Goal: Information Seeking & Learning: Learn about a topic

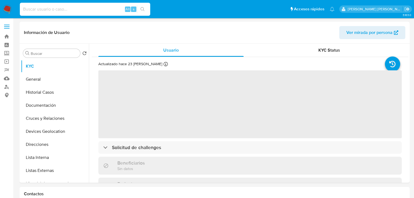
click at [56, 10] on input at bounding box center [85, 9] width 130 height 7
paste input "751999314"
type input "751999314"
select select "10"
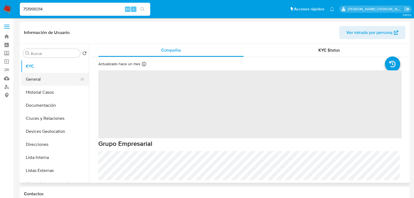
select select "10"
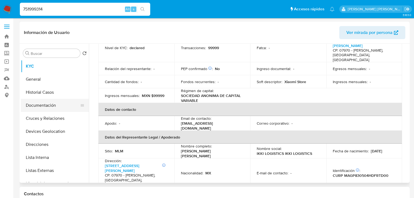
scroll to position [65, 0]
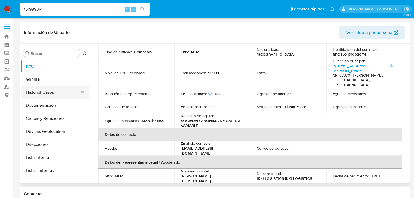
click at [58, 92] on button "Historial Casos" at bounding box center [53, 92] width 64 height 13
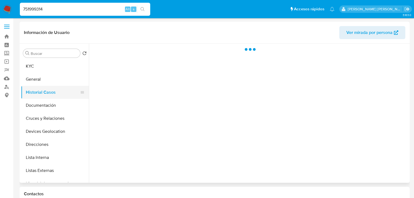
scroll to position [0, 0]
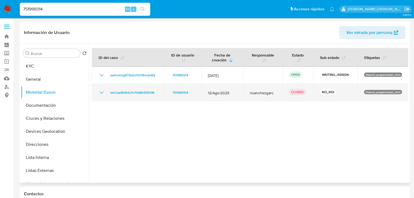
click at [102, 94] on icon "Mostrar/Ocultar" at bounding box center [101, 92] width 7 height 7
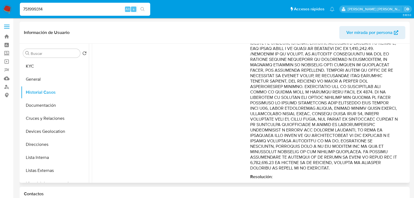
scroll to position [282, 0]
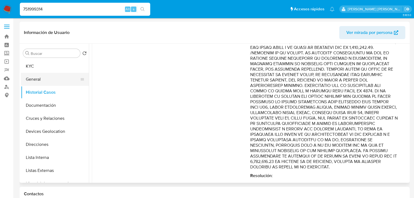
click at [40, 78] on button "General" at bounding box center [53, 79] width 64 height 13
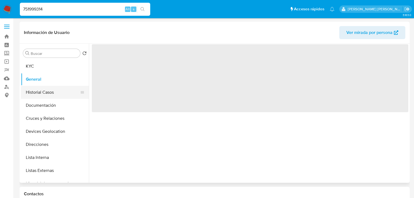
click at [46, 92] on button "Historial Casos" at bounding box center [53, 92] width 64 height 13
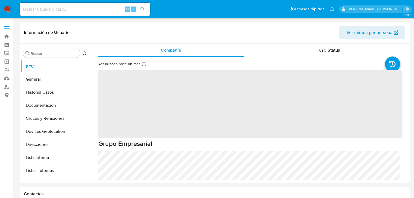
select select "10"
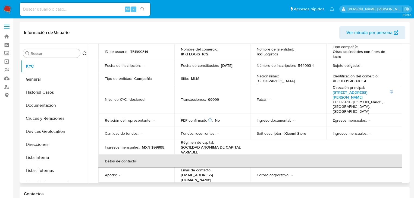
scroll to position [87, 0]
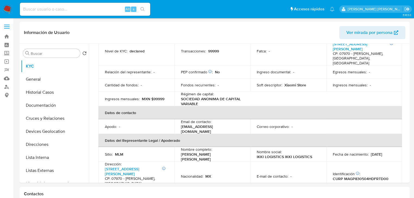
click at [56, 8] on input at bounding box center [85, 9] width 130 height 7
paste input "DWaBCGsqVlwoaai3XkwQC7pq"
type input "DWaBCGsqVlwoaai3XkwQC7pq"
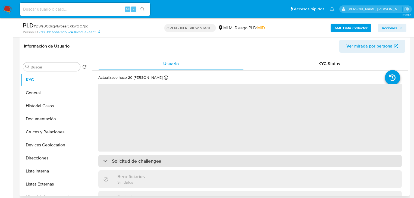
scroll to position [109, 0]
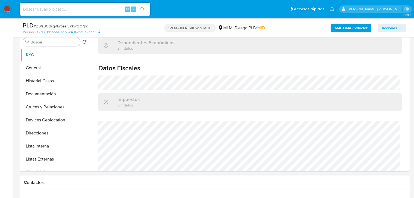
select select "10"
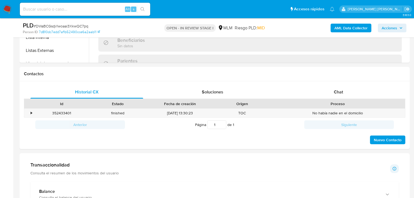
scroll to position [326, 0]
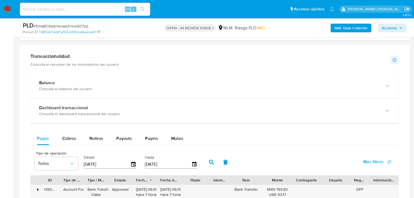
drag, startPoint x: 138, startPoint y: 83, endPoint x: 198, endPoint y: 98, distance: 61.7
click at [139, 83] on div "Balance" at bounding box center [209, 82] width 340 height 5
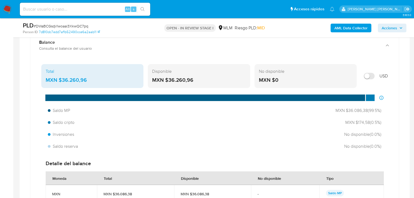
scroll to position [369, 0]
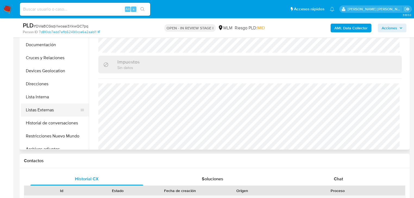
scroll to position [43, 0]
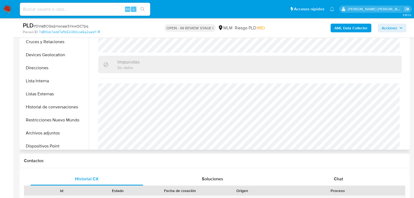
drag, startPoint x: 59, startPoint y: 131, endPoint x: 233, endPoint y: 135, distance: 174.4
click at [59, 130] on button "Archivos adjuntos" at bounding box center [55, 133] width 68 height 13
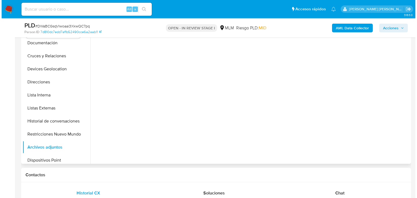
scroll to position [109, 0]
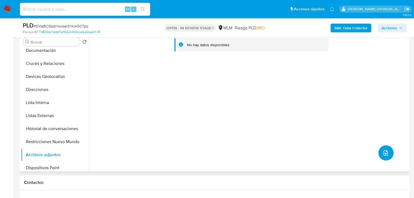
click at [383, 152] on icon "upload-file" at bounding box center [385, 153] width 7 height 7
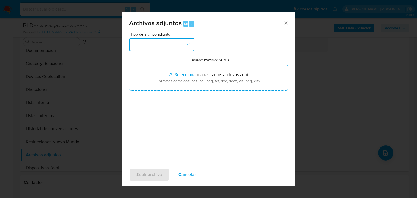
click at [160, 45] on button "button" at bounding box center [161, 44] width 65 height 13
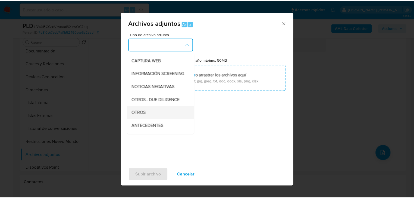
scroll to position [59, 0]
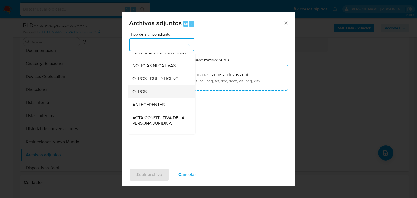
click at [152, 95] on div "OTROS" at bounding box center [159, 91] width 55 height 13
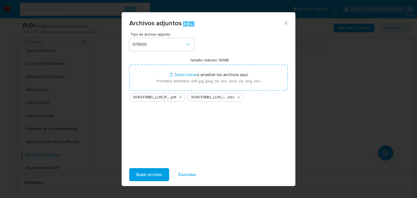
drag, startPoint x: 204, startPoint y: 80, endPoint x: 147, endPoint y: 175, distance: 110.8
click at [147, 175] on span "Subir archivo" at bounding box center [149, 175] width 26 height 12
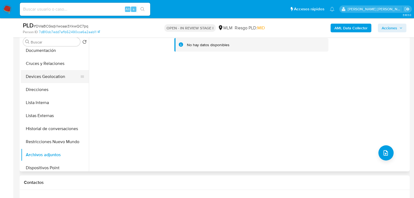
drag, startPoint x: 64, startPoint y: 76, endPoint x: 60, endPoint y: 76, distance: 4.1
click at [64, 76] on button "Devices Geolocation" at bounding box center [53, 76] width 64 height 13
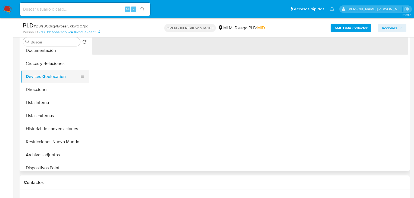
scroll to position [0, 0]
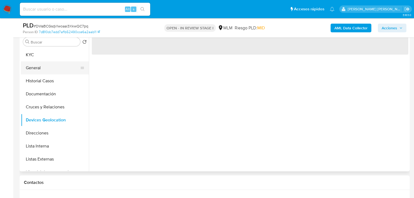
drag, startPoint x: 62, startPoint y: 67, endPoint x: 69, endPoint y: 66, distance: 7.2
click at [61, 65] on button "General" at bounding box center [53, 67] width 64 height 13
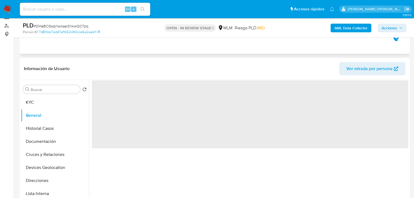
scroll to position [22, 0]
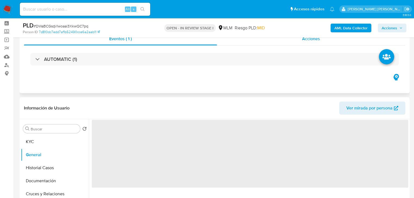
click at [312, 43] on div "Acciones" at bounding box center [311, 38] width 188 height 13
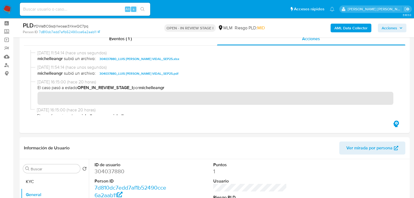
click at [386, 28] on span "Acciones" at bounding box center [388, 28] width 15 height 9
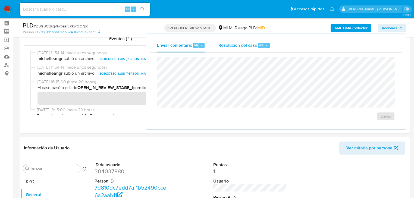
click at [230, 47] on span "Resolución del caso" at bounding box center [237, 45] width 39 height 6
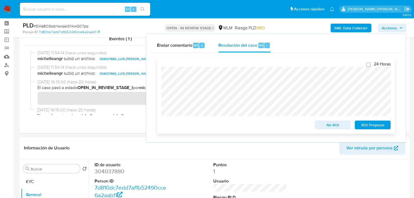
drag, startPoint x: 332, startPoint y: 125, endPoint x: 308, endPoint y: 119, distance: 24.5
click at [333, 125] on span "No ROI" at bounding box center [332, 125] width 28 height 8
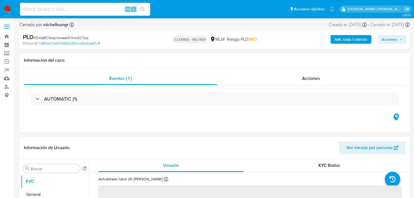
select select "10"
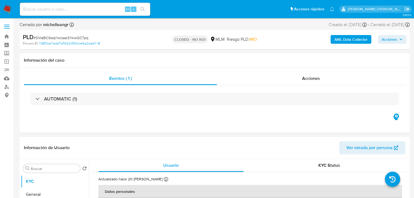
click at [3, 7] on img at bounding box center [7, 9] width 9 height 9
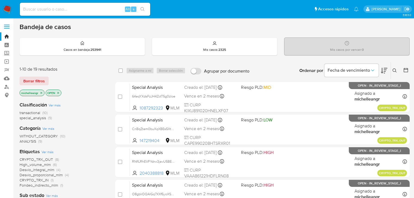
click at [42, 93] on icon "close-filter" at bounding box center [41, 93] width 2 height 2
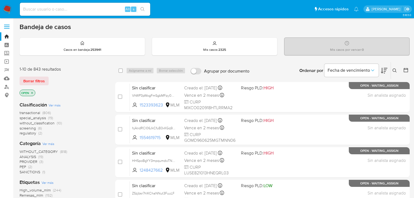
click at [396, 69] on icon at bounding box center [394, 70] width 4 height 4
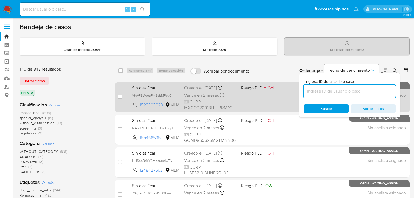
drag, startPoint x: 331, startPoint y: 91, endPoint x: 165, endPoint y: 109, distance: 166.8
click at [331, 91] on input at bounding box center [350, 91] width 92 height 7
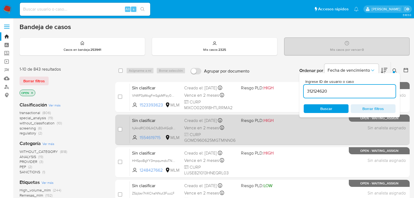
type input "312124620"
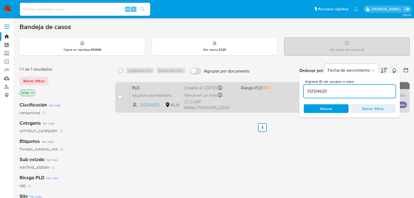
click at [177, 95] on span "AAu215XkxXezYmM4I9shboca" at bounding box center [156, 95] width 48 height 6
click at [174, 96] on span "AAu215XkxXezYmM4I9shboca" at bounding box center [154, 95] width 45 height 6
click at [121, 96] on input "checkbox" at bounding box center [120, 96] width 4 height 4
checkbox input "true"
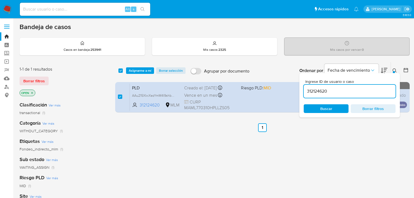
drag, startPoint x: 338, startPoint y: 88, endPoint x: 262, endPoint y: 80, distance: 76.9
click at [266, 81] on div "select-all-cases-checkbox Asignarme a mí Borrar selección Agrupar por documento…" at bounding box center [262, 88] width 294 height 53
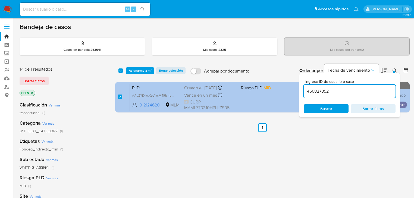
type input "466827852"
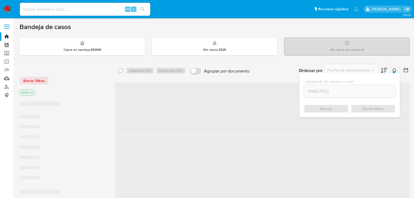
checkbox input "false"
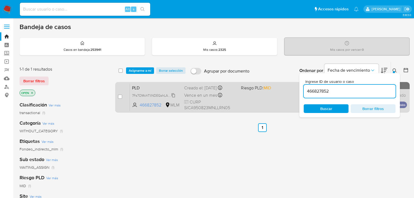
click at [161, 94] on span "7Fs7OMchT1iNDEGshLAneXff" at bounding box center [153, 95] width 43 height 6
click at [120, 96] on input "checkbox" at bounding box center [120, 96] width 4 height 4
checkbox input "true"
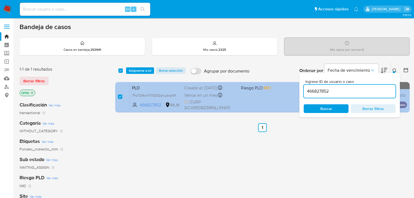
drag, startPoint x: 302, startPoint y: 89, endPoint x: 299, endPoint y: 89, distance: 3.5
click at [299, 89] on div "select-all-cases-checkbox Asignarme a mí Borrar selección Agrupar por documento…" at bounding box center [262, 88] width 294 height 53
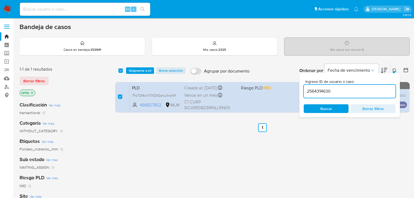
type input "2564314630"
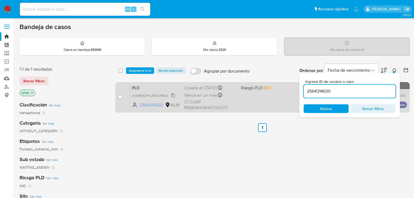
checkbox input "false"
click at [161, 92] on div "zxdoBAOHcU54JLiB6cpExUbX" at bounding box center [153, 95] width 43 height 6
click at [121, 96] on input "checkbox" at bounding box center [120, 96] width 4 height 4
checkbox input "true"
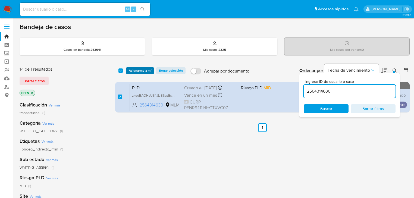
click at [150, 72] on span "Asignarme a mí" at bounding box center [140, 70] width 23 height 5
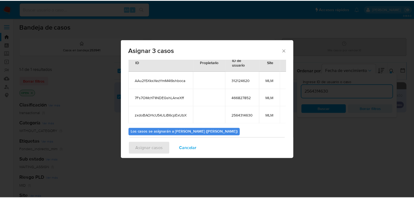
scroll to position [43, 0]
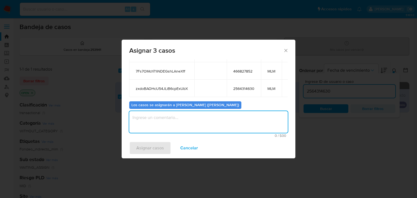
drag, startPoint x: 174, startPoint y: 122, endPoint x: 170, endPoint y: 114, distance: 9.6
click at [172, 116] on textarea "assign-modal" at bounding box center [208, 122] width 159 height 22
type textarea "MICH"
click at [162, 150] on span "Asignar casos" at bounding box center [150, 148] width 28 height 12
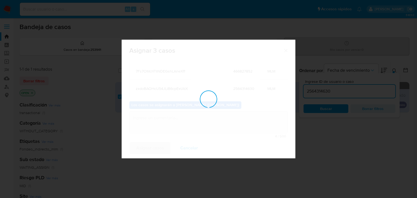
checkbox input "false"
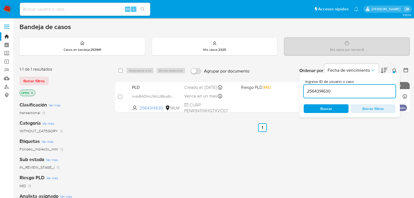
click at [109, 13] on div "Alt s" at bounding box center [85, 9] width 130 height 13
click at [109, 11] on input at bounding box center [85, 9] width 130 height 7
paste input "AAu215XkxXezYmM4I9shboca"
type input "AAu215XkxXezYmM4I9shboca"
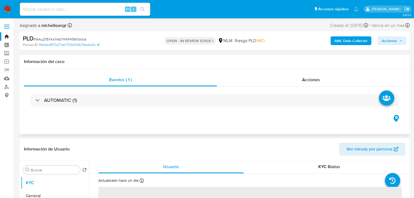
select select "10"
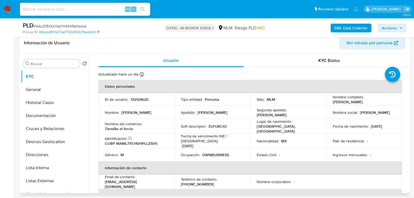
click at [138, 100] on p "312124620" at bounding box center [139, 99] width 18 height 5
copy p "312124620"
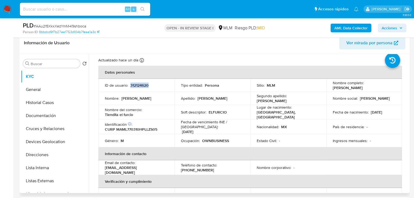
scroll to position [22, 0]
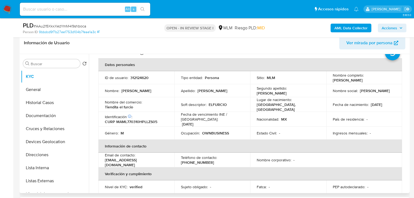
drag, startPoint x: 286, startPoint y: 129, endPoint x: 283, endPoint y: 129, distance: 3.0
click at [283, 131] on div "Estado Civil : -" at bounding box center [288, 133] width 63 height 5
drag, startPoint x: 133, startPoint y: 106, endPoint x: 155, endPoint y: 103, distance: 21.9
click at [148, 106] on div "Nombre del comercio : Tiendita el furcio" at bounding box center [136, 105] width 63 height 10
click at [190, 97] on td "Apellido : Malpica" at bounding box center [212, 90] width 76 height 13
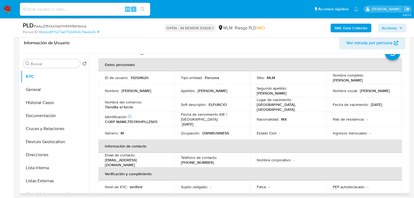
click at [390, 103] on div "Fecha de nacimiento : 10/03/1977" at bounding box center [364, 104] width 63 height 5
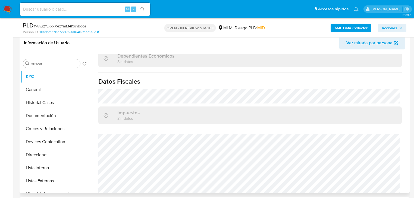
scroll to position [337, 0]
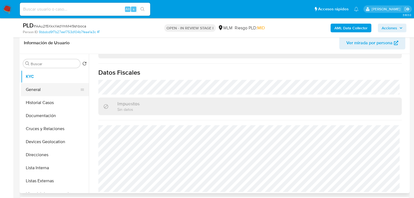
drag, startPoint x: 41, startPoint y: 87, endPoint x: 48, endPoint y: 85, distance: 7.0
click at [41, 87] on button "General" at bounding box center [53, 89] width 64 height 13
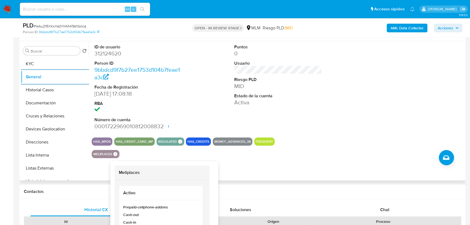
scroll to position [111, 0]
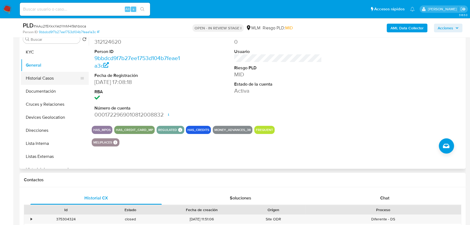
click at [43, 80] on button "Historial Casos" at bounding box center [53, 78] width 64 height 13
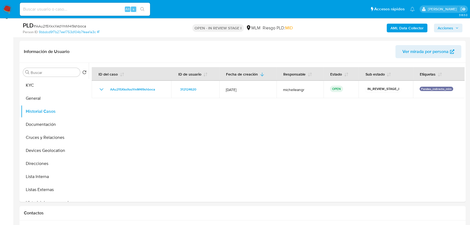
scroll to position [87, 0]
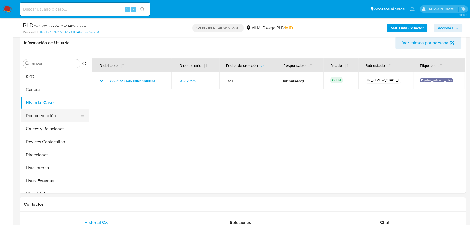
click at [44, 116] on button "Documentación" at bounding box center [53, 115] width 64 height 13
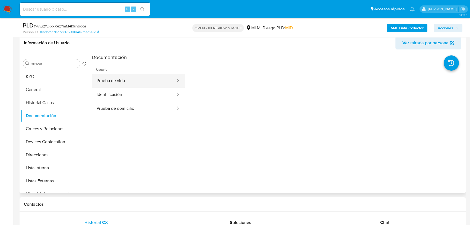
drag, startPoint x: 125, startPoint y: 83, endPoint x: 135, endPoint y: 79, distance: 10.8
click at [130, 75] on button "Prueba de vida" at bounding box center [134, 81] width 84 height 14
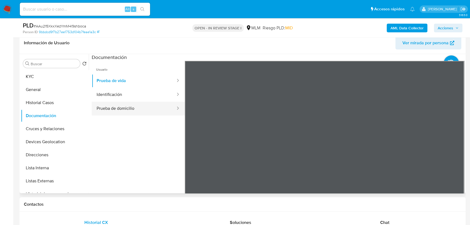
drag, startPoint x: 154, startPoint y: 112, endPoint x: 151, endPoint y: 108, distance: 5.1
click at [153, 112] on button "Prueba de domicilio" at bounding box center [134, 109] width 84 height 14
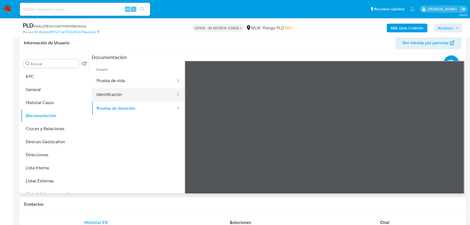
drag, startPoint x: 132, startPoint y: 93, endPoint x: 148, endPoint y: 95, distance: 16.2
click at [133, 92] on button "Identificación" at bounding box center [134, 95] width 84 height 14
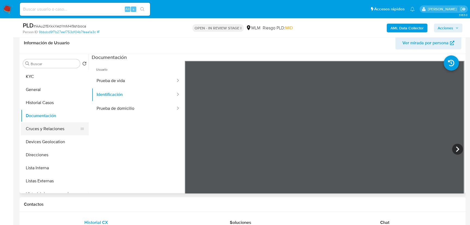
click at [48, 135] on button "Devices Geolocation" at bounding box center [55, 141] width 68 height 13
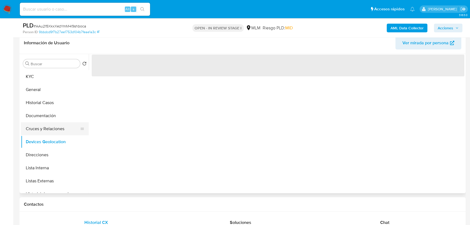
click at [48, 130] on button "Cruces y Relaciones" at bounding box center [53, 128] width 64 height 13
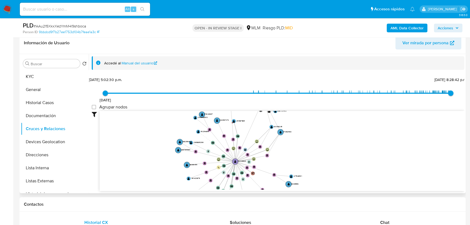
drag, startPoint x: 222, startPoint y: 150, endPoint x: 233, endPoint y: 138, distance: 16.0
click at [233, 138] on text "" at bounding box center [233, 139] width 2 height 2
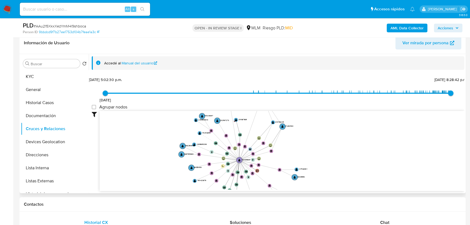
drag, startPoint x: 233, startPoint y: 143, endPoint x: 255, endPoint y: 127, distance: 27.6
click at [255, 128] on icon "device-6607452627169871f47c7288  user-312124620  312124620 device-67d13b59ab7…" at bounding box center [282, 150] width 365 height 79
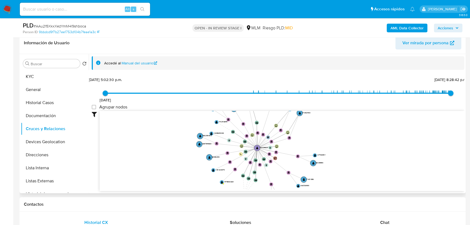
drag, startPoint x: 56, startPoint y: 143, endPoint x: 124, endPoint y: 143, distance: 68.4
click at [56, 143] on button "Devices Geolocation" at bounding box center [55, 141] width 68 height 13
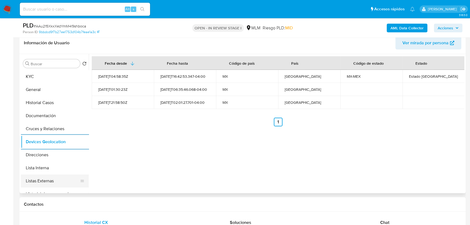
click at [42, 182] on button "Listas Externas" at bounding box center [53, 180] width 64 height 13
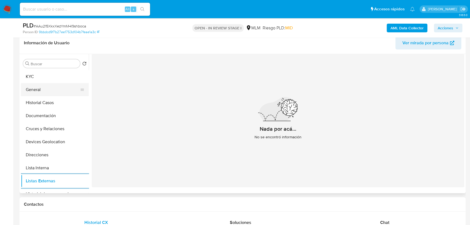
click at [59, 90] on button "General" at bounding box center [53, 89] width 64 height 13
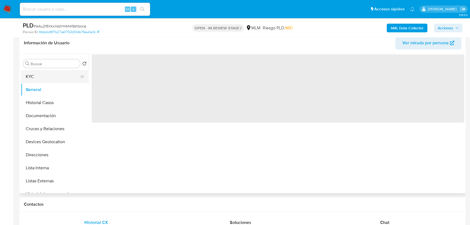
drag, startPoint x: 54, startPoint y: 79, endPoint x: 86, endPoint y: 79, distance: 32.0
click at [54, 78] on button "KYC" at bounding box center [53, 76] width 64 height 13
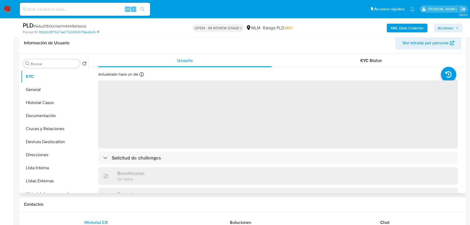
click at [173, 133] on span "‌" at bounding box center [278, 114] width 360 height 68
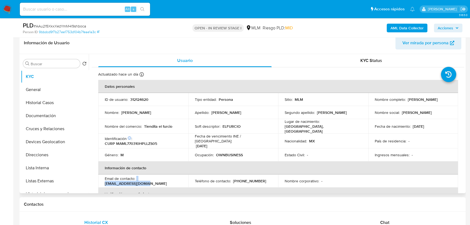
drag, startPoint x: 179, startPoint y: 179, endPoint x: 240, endPoint y: 10, distance: 180.3
click at [137, 179] on td "Email de contacto : furcio23849@gmail.com" at bounding box center [143, 180] width 90 height 13
copy div "furcio23849@gmail.com"
click at [242, 178] on p "(55) 73272893" at bounding box center [249, 180] width 33 height 5
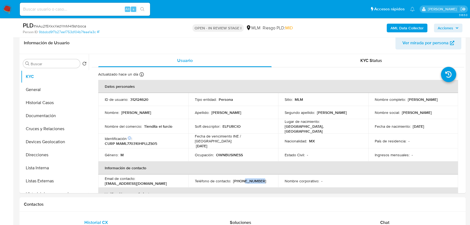
copy p "73272893"
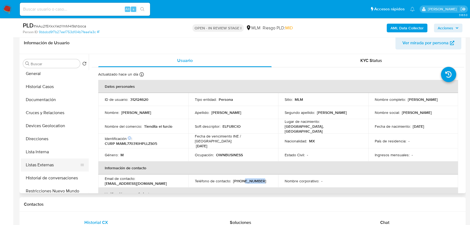
scroll to position [49, 0]
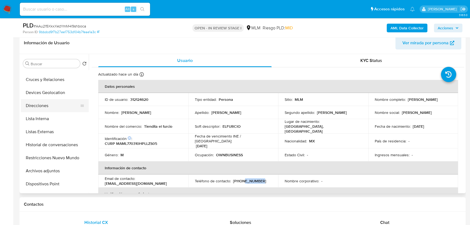
click at [55, 99] on button "Direcciones" at bounding box center [53, 105] width 64 height 13
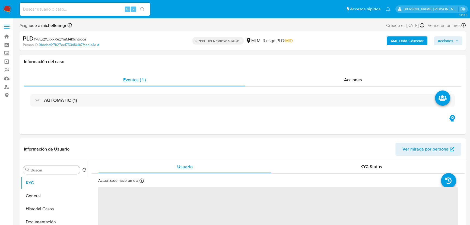
select select "10"
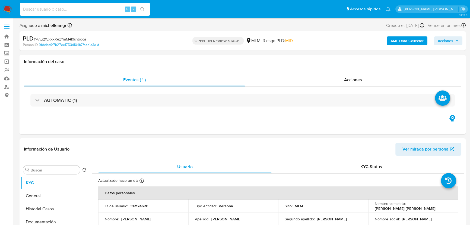
click at [30, 6] on input at bounding box center [85, 9] width 130 height 7
paste input "474432960"
type input "474432960"
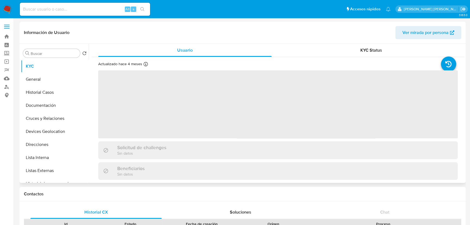
select select "10"
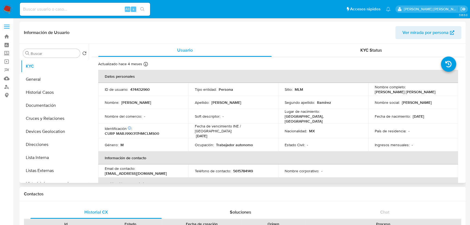
click at [269, 124] on td "Fecha de vencimiento INE / Pasaporte : 31/12/2028" at bounding box center [233, 131] width 90 height 15
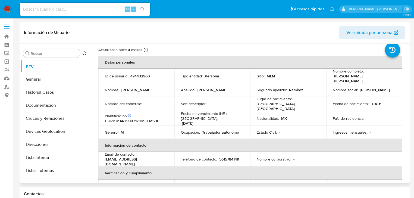
scroll to position [22, 0]
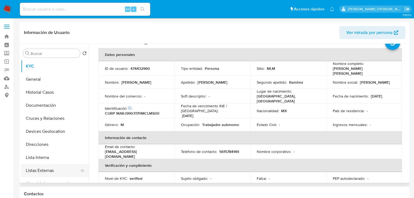
click at [48, 167] on button "Listas Externas" at bounding box center [53, 170] width 64 height 13
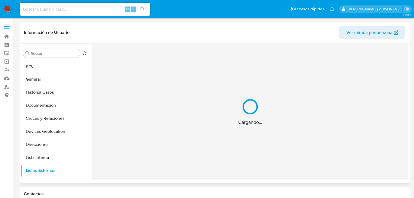
scroll to position [0, 0]
click at [203, 130] on div "Cargando..." at bounding box center [250, 112] width 316 height 136
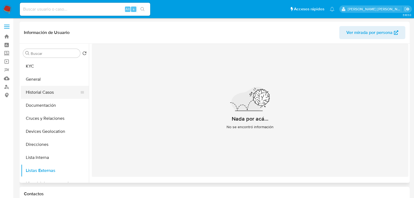
drag, startPoint x: 43, startPoint y: 105, endPoint x: 48, endPoint y: 98, distance: 8.5
click at [43, 105] on button "Documentación" at bounding box center [55, 105] width 68 height 13
click at [49, 97] on button "Historial Casos" at bounding box center [55, 92] width 68 height 13
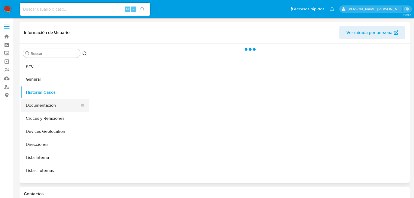
click at [50, 106] on button "Documentación" at bounding box center [53, 105] width 64 height 13
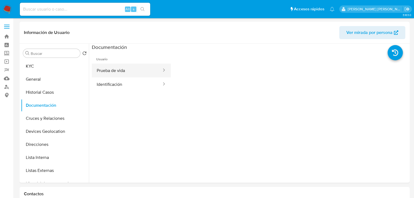
click at [139, 71] on button "Prueba de vida" at bounding box center [127, 71] width 70 height 14
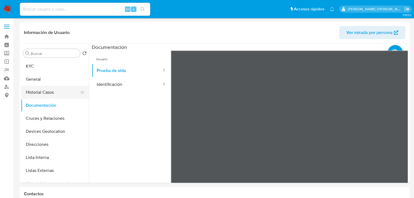
click at [36, 94] on button "Historial Casos" at bounding box center [53, 92] width 64 height 13
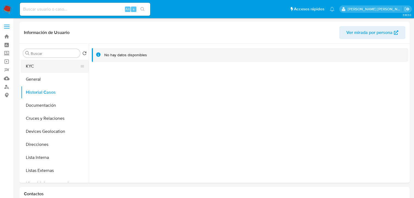
click at [43, 65] on button "KYC" at bounding box center [53, 66] width 64 height 13
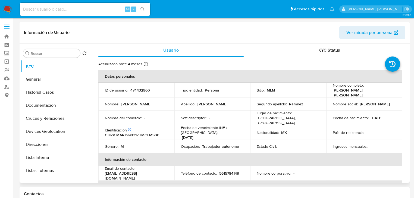
click at [160, 140] on td "Género : M" at bounding box center [136, 146] width 76 height 13
click at [121, 102] on div "Nombre : Jose Jostin" at bounding box center [136, 104] width 63 height 5
click at [144, 94] on td "ID de usuario : 474432960" at bounding box center [136, 90] width 76 height 15
click at [137, 132] on p "CURP MARJ990317HMCLMS00" at bounding box center [132, 134] width 55 height 5
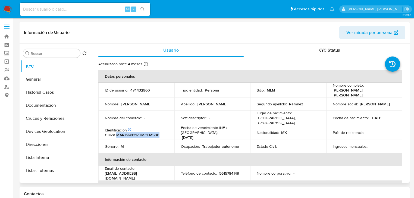
copy p "MARJ990317HMCLMS00"
click at [380, 107] on td "Nombre social : Jose Jostin" at bounding box center [364, 103] width 76 height 13
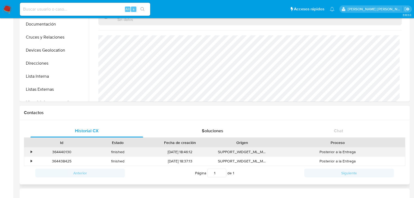
scroll to position [43, 0]
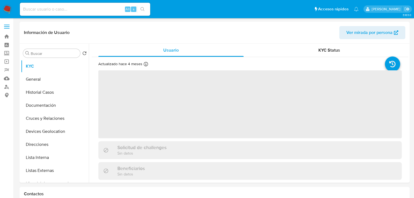
select select "10"
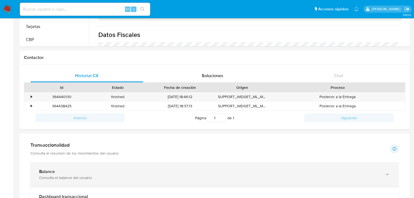
scroll to position [174, 0]
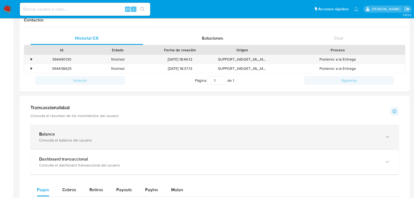
drag, startPoint x: 101, startPoint y: 132, endPoint x: 206, endPoint y: 131, distance: 105.6
click at [102, 131] on div "Balance" at bounding box center [209, 133] width 340 height 5
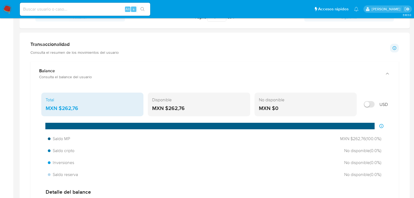
scroll to position [239, 0]
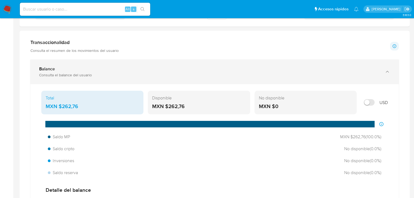
click at [58, 67] on div "Balance" at bounding box center [209, 68] width 340 height 5
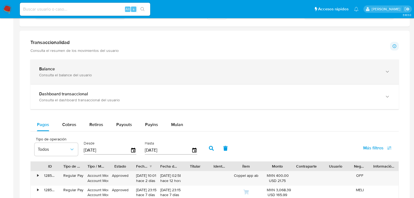
click at [57, 67] on div "Balance" at bounding box center [209, 68] width 340 height 5
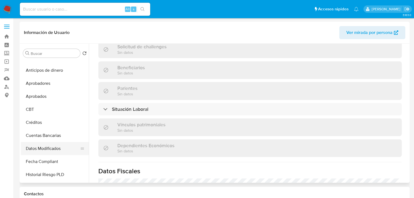
scroll to position [138, 0]
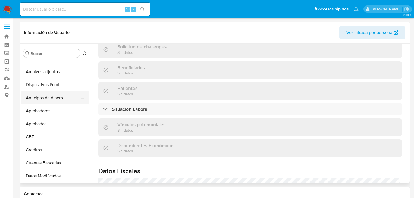
drag, startPoint x: 58, startPoint y: 86, endPoint x: 53, endPoint y: 94, distance: 10.0
click at [58, 86] on button "Dispositivos Point" at bounding box center [55, 84] width 68 height 13
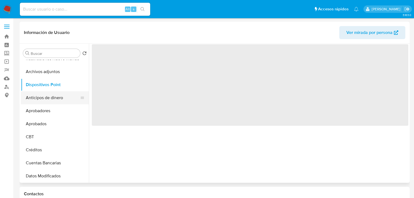
scroll to position [0, 0]
drag, startPoint x: 50, startPoint y: 97, endPoint x: 45, endPoint y: 77, distance: 20.7
click at [51, 95] on button "Anticipos de dinero" at bounding box center [55, 97] width 68 height 13
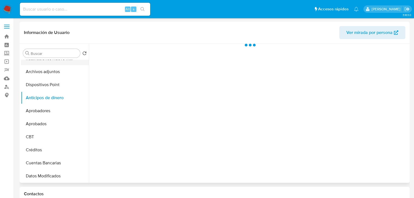
scroll to position [116, 0]
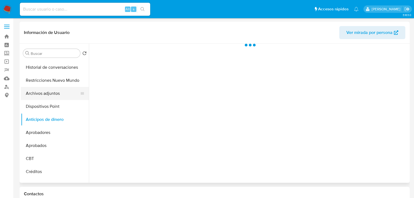
drag, startPoint x: 46, startPoint y: 92, endPoint x: 54, endPoint y: 93, distance: 8.2
click at [46, 92] on button "Archivos adjuntos" at bounding box center [53, 93] width 64 height 13
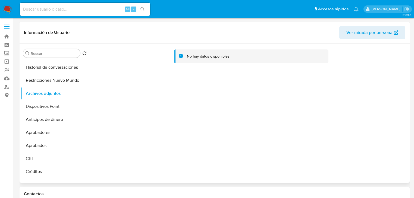
click at [251, 137] on div "No hay datos disponibles" at bounding box center [248, 113] width 319 height 139
click at [41, 11] on input at bounding box center [85, 9] width 130 height 7
paste input "AAu215XkxXezYmM4I9shboca"
type input "AAu215XkxXezYmM4I9shboca"
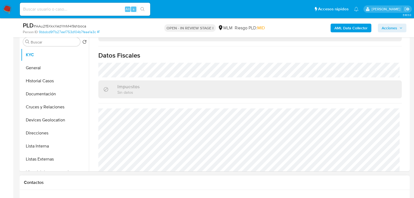
scroll to position [208, 0]
select select "10"
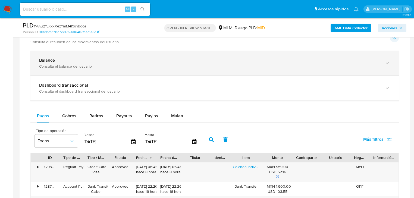
scroll to position [337, 0]
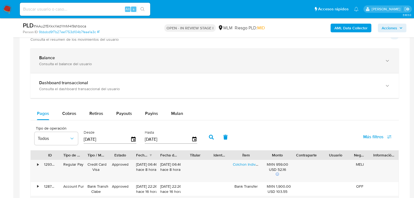
click at [80, 62] on div "Consulta el balance del usuario" at bounding box center [209, 63] width 340 height 5
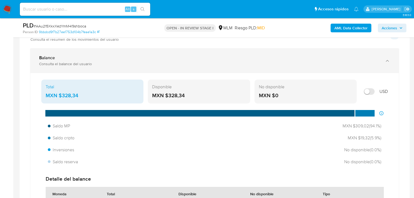
click at [101, 56] on div "Balance" at bounding box center [209, 57] width 340 height 5
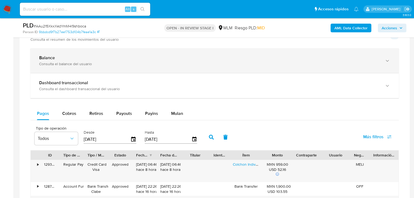
click at [101, 56] on div "Balance" at bounding box center [209, 57] width 340 height 5
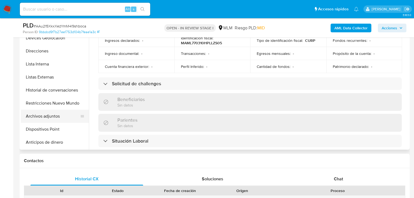
scroll to position [65, 0]
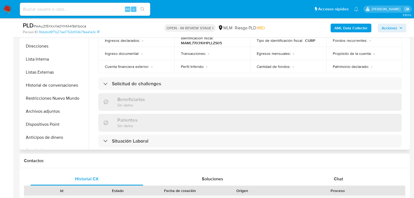
drag, startPoint x: 57, startPoint y: 111, endPoint x: 312, endPoint y: 106, distance: 255.8
click at [57, 111] on button "Archivos adjuntos" at bounding box center [55, 111] width 68 height 13
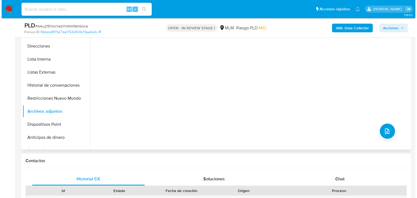
scroll to position [0, 0]
click at [382, 130] on icon "upload-file" at bounding box center [385, 131] width 7 height 7
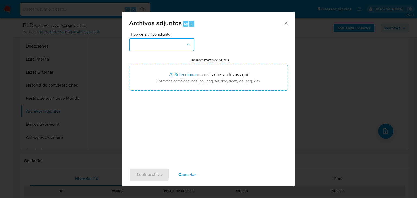
click at [159, 46] on button "button" at bounding box center [161, 44] width 65 height 13
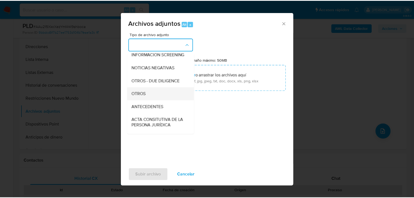
scroll to position [59, 0]
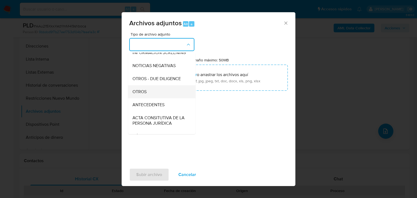
click at [153, 98] on div "OTROS" at bounding box center [159, 91] width 55 height 13
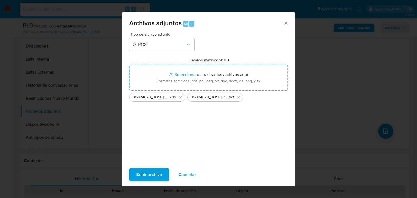
click at [150, 172] on span "Subir archivo" at bounding box center [149, 175] width 26 height 12
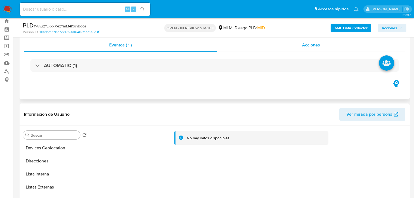
scroll to position [0, 0]
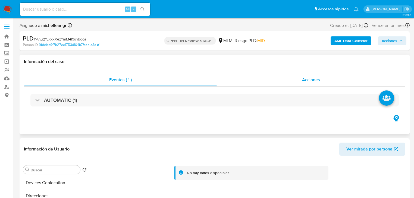
click at [312, 83] on div "Acciones" at bounding box center [311, 79] width 188 height 13
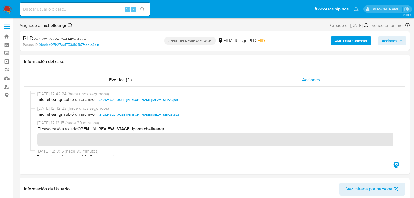
click at [391, 40] on span "Acciones" at bounding box center [388, 40] width 15 height 9
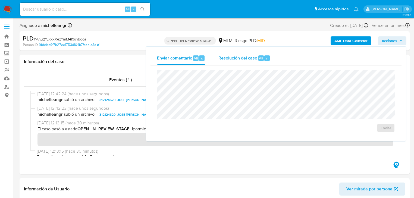
click at [230, 59] on span "Resolución del caso" at bounding box center [237, 58] width 39 height 6
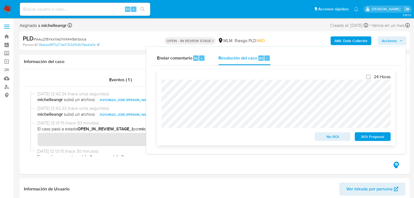
click at [333, 137] on span "No ROI" at bounding box center [332, 137] width 28 height 8
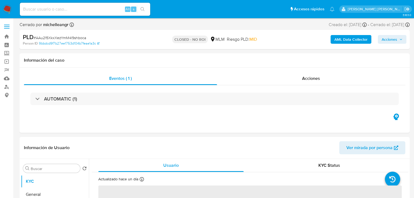
select select "10"
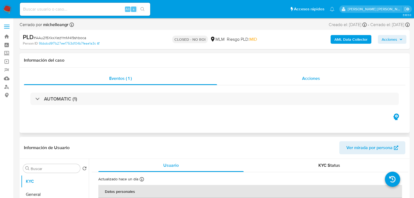
click at [307, 80] on span "Acciones" at bounding box center [311, 78] width 18 height 6
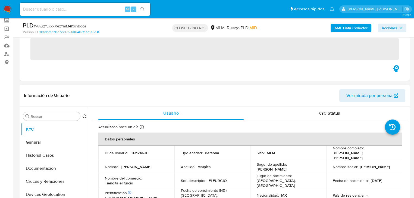
scroll to position [43, 0]
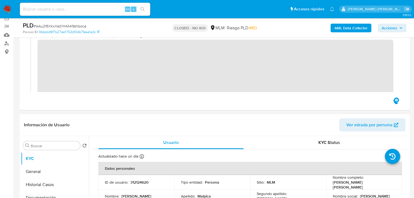
drag, startPoint x: 49, startPoint y: 186, endPoint x: 150, endPoint y: 137, distance: 111.8
click at [49, 184] on button "Historial Casos" at bounding box center [55, 184] width 68 height 13
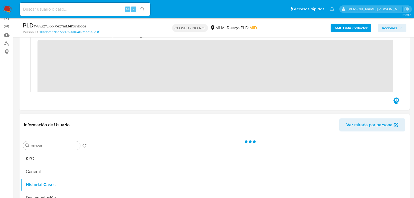
scroll to position [130, 0]
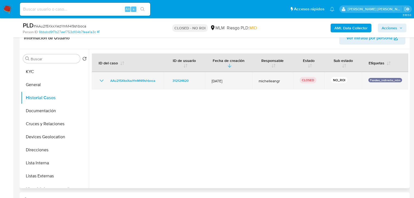
click at [103, 81] on icon "Mostrar/Ocultar" at bounding box center [101, 80] width 7 height 7
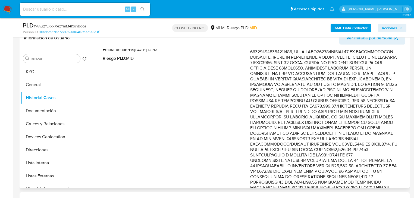
scroll to position [87, 0]
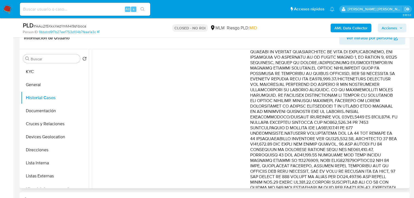
drag, startPoint x: 351, startPoint y: 78, endPoint x: 375, endPoint y: 114, distance: 43.2
click at [375, 114] on p "Comentario :" at bounding box center [323, 166] width 147 height 310
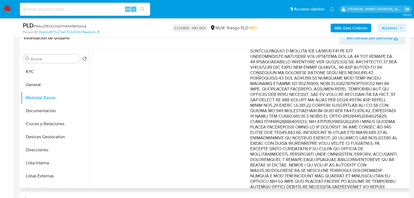
scroll to position [174, 0]
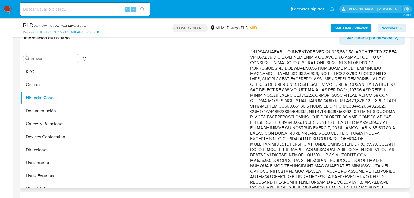
drag, startPoint x: 358, startPoint y: 138, endPoint x: 368, endPoint y: 151, distance: 15.7
click at [368, 151] on p "Comentario :" at bounding box center [323, 79] width 147 height 310
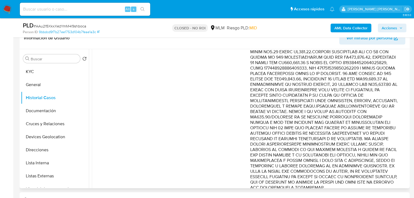
scroll to position [239, 0]
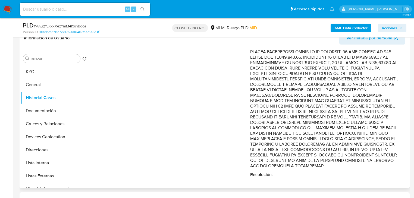
drag, startPoint x: 355, startPoint y: 103, endPoint x: 361, endPoint y: 137, distance: 35.1
click at [361, 137] on p "Comentario :" at bounding box center [323, 14] width 147 height 310
click at [50, 8] on input at bounding box center [85, 9] width 130 height 7
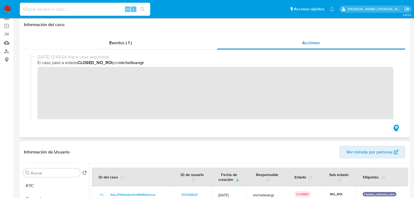
scroll to position [0, 0]
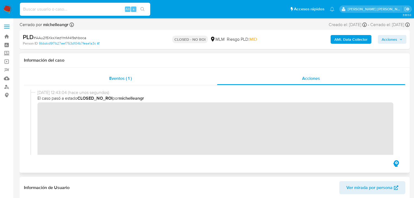
click at [122, 80] on span "Eventos ( 1 )" at bounding box center [120, 78] width 23 height 6
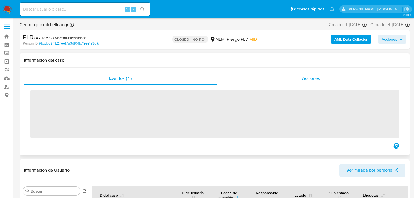
click at [301, 79] on div "Acciones" at bounding box center [311, 78] width 188 height 13
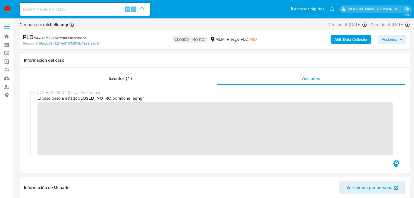
click at [62, 7] on input at bounding box center [85, 9] width 130 height 7
paste input "7Fs7OMchT1iNDEGshLAneXff"
type input "7Fs7OMchT1iNDEGshLAneXff"
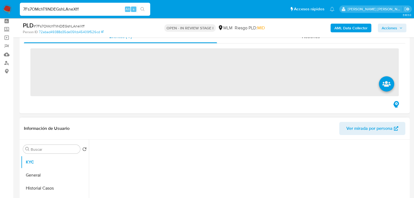
scroll to position [43, 0]
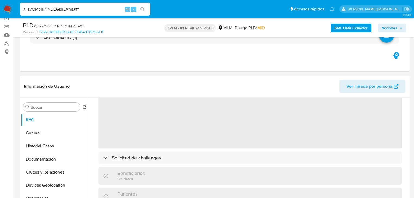
click at [132, 121] on span "‌" at bounding box center [249, 114] width 303 height 68
select select "10"
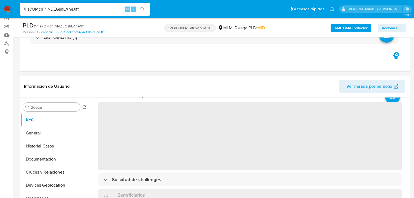
click at [136, 198] on p "Sin datos" at bounding box center [130, 200] width 27 height 5
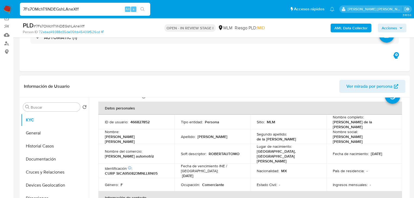
click at [135, 119] on p "466827852" at bounding box center [139, 121] width 19 height 5
click at [136, 119] on p "466827852" at bounding box center [139, 121] width 19 height 5
click at [136, 118] on td "ID de usuario : 466827852" at bounding box center [136, 122] width 76 height 15
copy p "466827852"
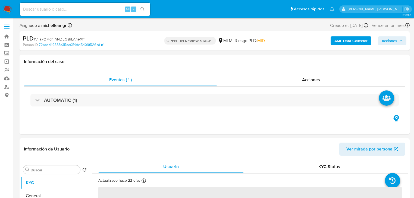
select select "10"
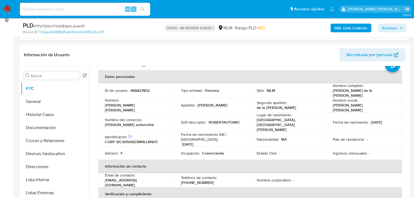
scroll to position [99, 0]
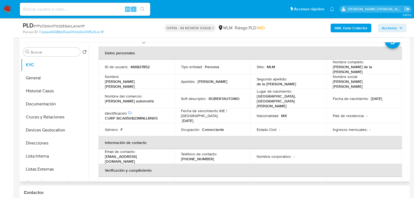
click at [385, 89] on td "Fecha de nacimiento : [DEMOGRAPHIC_DATA]" at bounding box center [364, 99] width 76 height 20
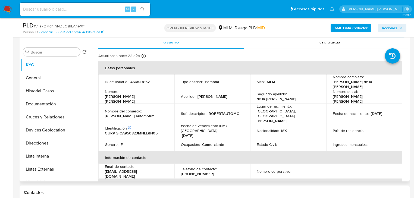
scroll to position [0, 0]
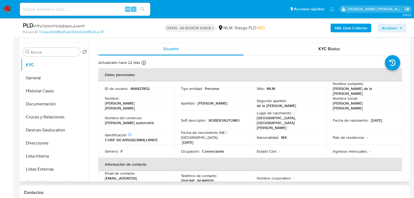
click at [328, 84] on td "Nombre completo : [PERSON_NAME] de la [PERSON_NAME]" at bounding box center [364, 88] width 76 height 15
click at [195, 101] on div "Apellido : [PERSON_NAME]" at bounding box center [212, 103] width 63 height 5
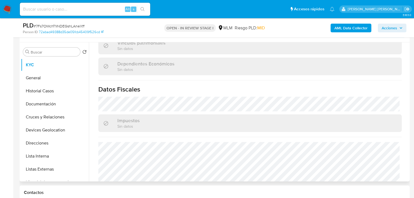
scroll to position [337, 0]
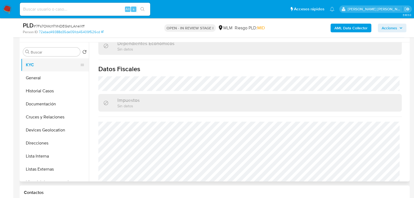
click at [46, 70] on button "KYC" at bounding box center [53, 64] width 64 height 13
drag, startPoint x: 41, startPoint y: 81, endPoint x: 85, endPoint y: 77, distance: 43.9
click at [41, 81] on button "General" at bounding box center [53, 77] width 64 height 13
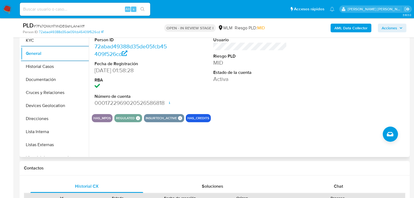
scroll to position [77, 0]
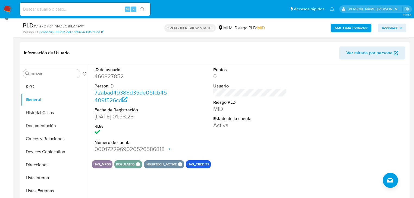
drag, startPoint x: 61, startPoint y: 114, endPoint x: 134, endPoint y: 116, distance: 73.1
click at [60, 113] on button "Historial Casos" at bounding box center [55, 112] width 68 height 13
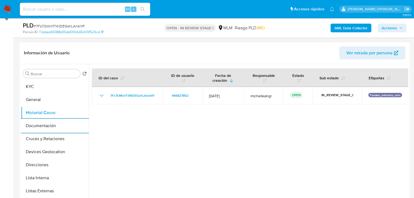
click at [63, 125] on button "Documentación" at bounding box center [55, 125] width 68 height 13
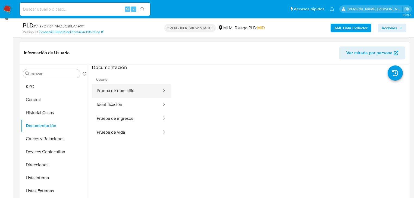
click at [121, 93] on button "Prueba de domicilio" at bounding box center [127, 91] width 70 height 14
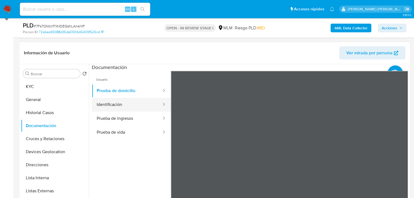
click at [111, 101] on button "Identificación" at bounding box center [127, 105] width 70 height 14
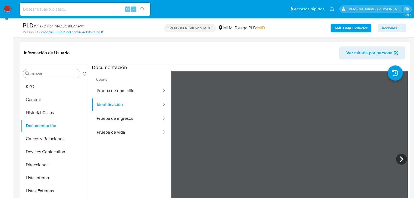
scroll to position [16, 0]
click at [120, 124] on button "Prueba de ingresos" at bounding box center [127, 119] width 70 height 14
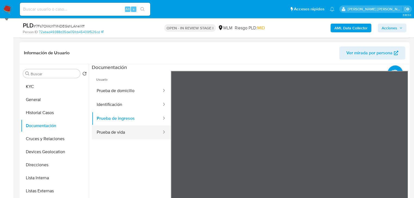
click at [120, 134] on button "Prueba de vida" at bounding box center [127, 132] width 70 height 14
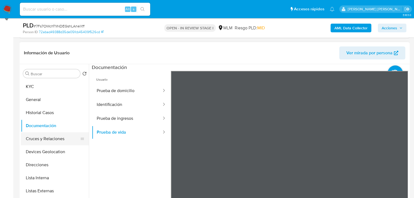
click at [42, 138] on button "Cruces y Relaciones" at bounding box center [53, 138] width 64 height 13
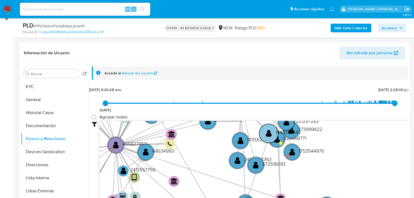
scroll to position [14, 0]
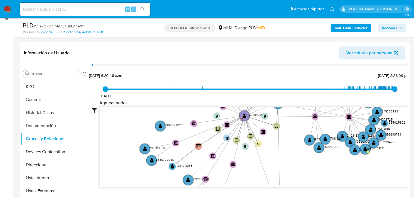
drag, startPoint x: 414, startPoint y: 45, endPoint x: 415, endPoint y: 49, distance: 4.8
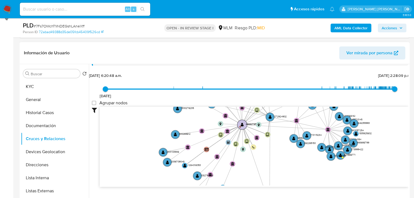
click at [242, 121] on circle at bounding box center [242, 125] width 10 height 10
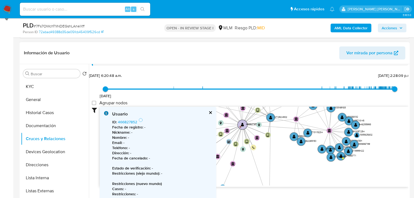
click at [242, 124] on text "" at bounding box center [242, 124] width 3 height 4
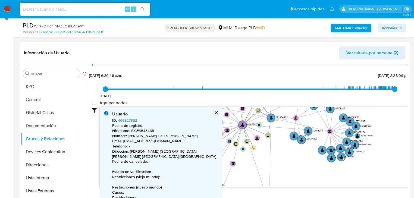
scroll to position [44, 0]
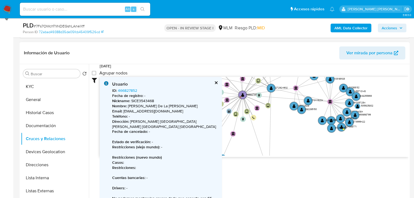
click at [210, 78] on div "Usuario ID : 466827852 Fecha de registro : - Nickname : SICE3543468 Nombre : An…" at bounding box center [161, 141] width 122 height 128
click at [214, 83] on button "cerrar" at bounding box center [216, 83] width 4 height 4
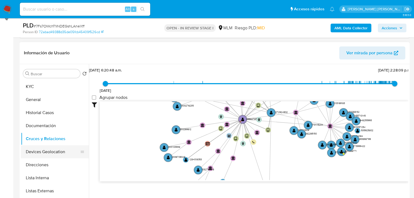
click at [58, 151] on button "Devices Geolocation" at bounding box center [53, 151] width 64 height 13
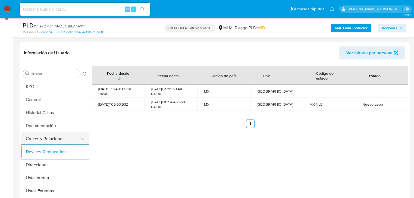
click at [61, 135] on button "Cruces y Relaciones" at bounding box center [53, 138] width 64 height 13
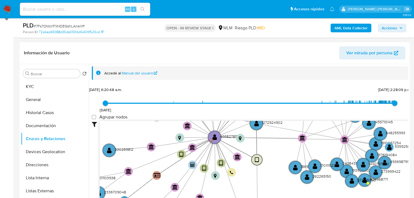
drag, startPoint x: 255, startPoint y: 157, endPoint x: 258, endPoint y: 158, distance: 3.3
click at [258, 158] on text "" at bounding box center [257, 160] width 4 height 6
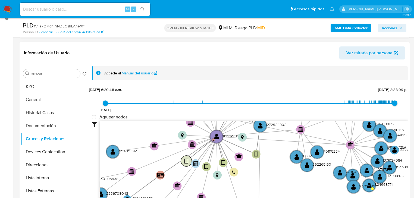
click at [187, 162] on text "" at bounding box center [186, 161] width 4 height 6
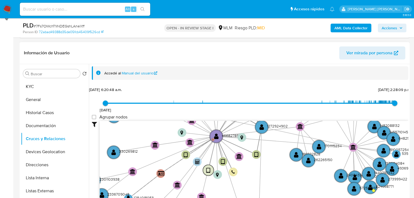
drag, startPoint x: 204, startPoint y: 169, endPoint x: 206, endPoint y: 173, distance: 4.5
click at [206, 173] on circle at bounding box center [208, 170] width 11 height 11
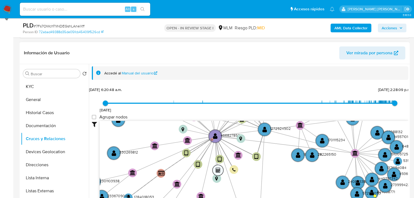
drag, startPoint x: 192, startPoint y: 160, endPoint x: 215, endPoint y: 168, distance: 24.1
click at [214, 168] on circle at bounding box center [217, 170] width 11 height 11
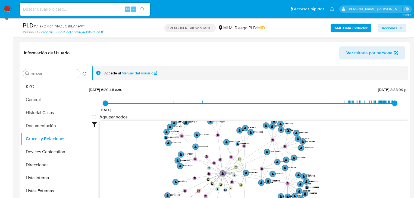
drag, startPoint x: 186, startPoint y: 149, endPoint x: 193, endPoint y: 163, distance: 16.0
click at [193, 164] on icon "device-62f5eadb08813b0018437734  user-466827852  466827852 D device-67b933f11…" at bounding box center [254, 160] width 308 height 79
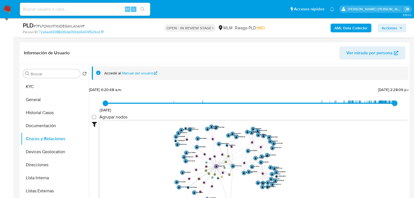
click at [52, 153] on button "Devices Geolocation" at bounding box center [55, 151] width 68 height 13
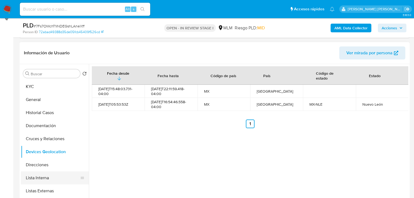
click at [57, 179] on button "Lista Interna" at bounding box center [53, 177] width 64 height 13
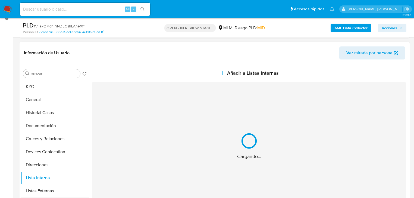
scroll to position [43, 0]
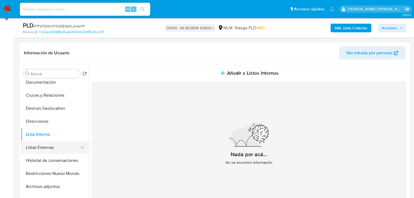
click at [49, 149] on button "Listas Externas" at bounding box center [53, 147] width 64 height 13
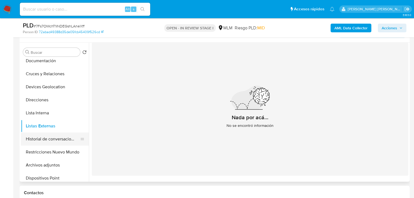
scroll to position [99, 0]
click at [69, 135] on button "Historial de conversaciones" at bounding box center [53, 138] width 64 height 13
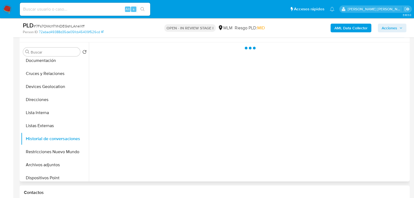
drag, startPoint x: 73, startPoint y: 152, endPoint x: 119, endPoint y: 138, distance: 48.6
click at [73, 151] on button "Restricciones Nuevo Mundo" at bounding box center [55, 151] width 68 height 13
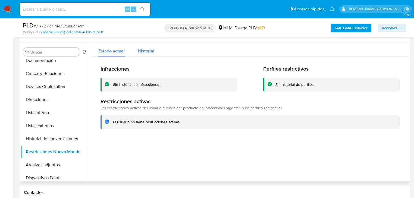
click at [155, 49] on button "Historial" at bounding box center [146, 49] width 30 height 14
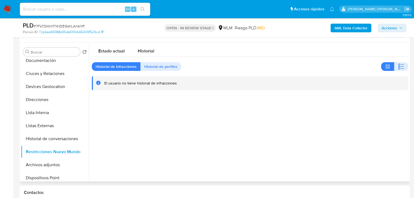
type button "1"
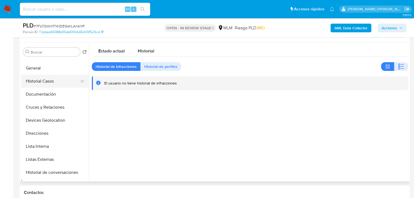
scroll to position [0, 0]
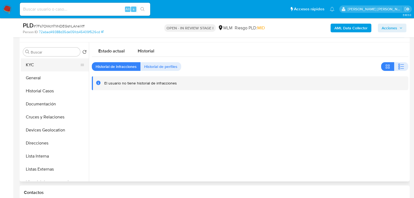
click at [37, 69] on button "KYC" at bounding box center [53, 64] width 64 height 13
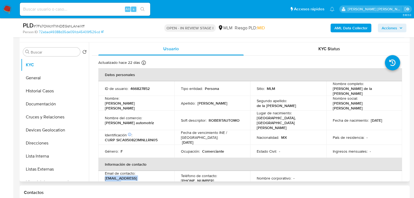
drag, startPoint x: 149, startPoint y: 171, endPoint x: 104, endPoint y: 171, distance: 45.6
click at [104, 171] on td "Email de contacto : silvaceci140@gmail.com" at bounding box center [136, 178] width 76 height 15
copy p "silvaceci140@gmail.com"
click at [200, 178] on p "(81) 36455800" at bounding box center [197, 180] width 33 height 5
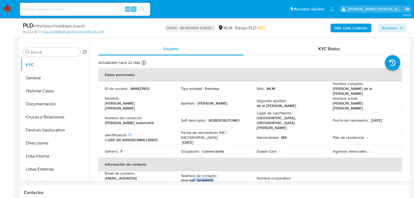
copy p "36455800"
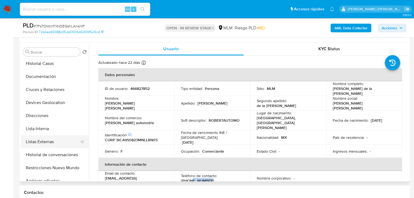
scroll to position [43, 0]
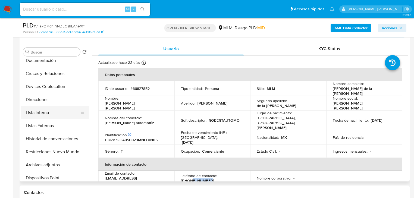
click at [49, 106] on ul "KYC General Historial Casos Documentación Cruces y Relaciones Devices Geolocati…" at bounding box center [55, 119] width 68 height 122
drag, startPoint x: 48, startPoint y: 109, endPoint x: 54, endPoint y: 99, distance: 12.0
click at [49, 108] on button "Lista Interna" at bounding box center [55, 112] width 68 height 13
click at [54, 99] on button "Direcciones" at bounding box center [53, 99] width 64 height 13
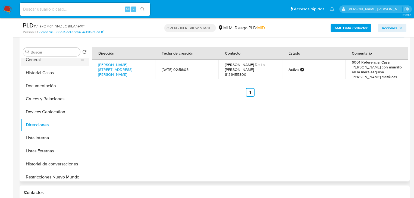
scroll to position [0, 0]
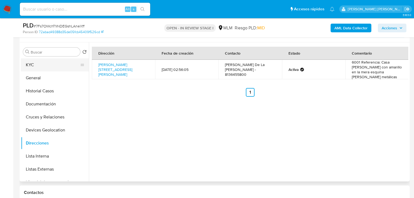
click at [58, 64] on button "KYC" at bounding box center [53, 64] width 64 height 13
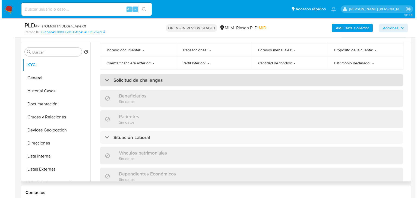
scroll to position [142, 0]
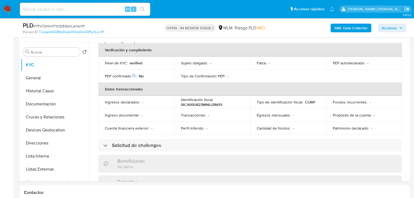
click at [354, 27] on b "AML Data Collector" at bounding box center [350, 28] width 33 height 9
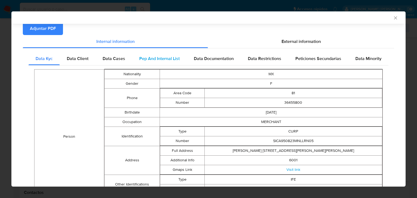
scroll to position [30, 0]
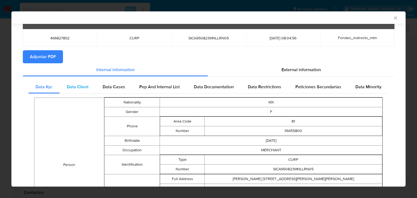
click at [88, 85] on div "Data Client" at bounding box center [78, 86] width 36 height 13
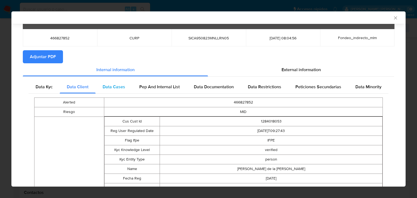
click at [110, 88] on span "Data Cases" at bounding box center [114, 87] width 23 height 6
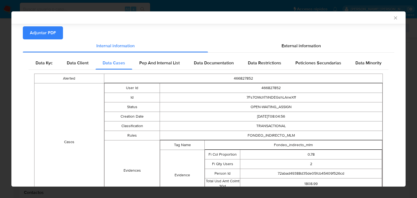
scroll to position [11, 0]
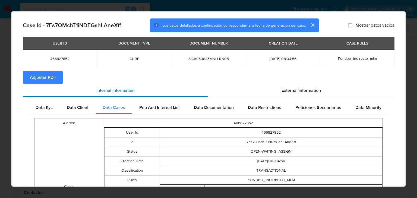
click at [163, 101] on div "Pep And Internal List" at bounding box center [159, 107] width 55 height 13
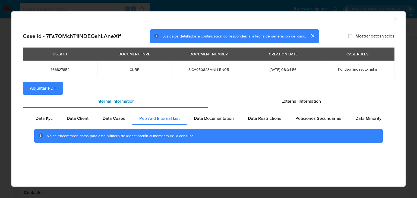
scroll to position [0, 0]
drag, startPoint x: 216, startPoint y: 118, endPoint x: 244, endPoint y: 123, distance: 27.8
click at [216, 118] on span "Data Documentation" at bounding box center [214, 118] width 40 height 6
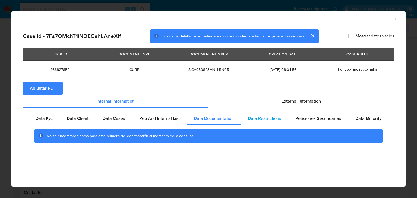
click at [257, 119] on span "Data Restrictions" at bounding box center [264, 118] width 33 height 6
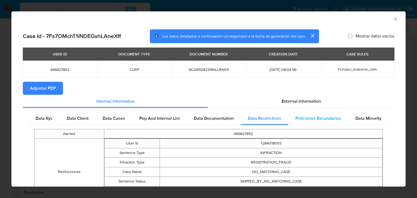
click at [308, 121] on span "Peticiones Secundarias" at bounding box center [318, 118] width 46 height 6
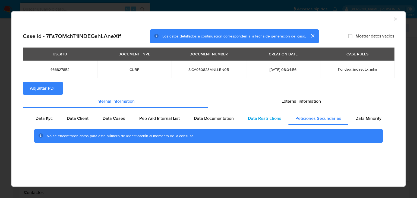
click at [280, 120] on span "Data Restrictions" at bounding box center [264, 118] width 33 height 6
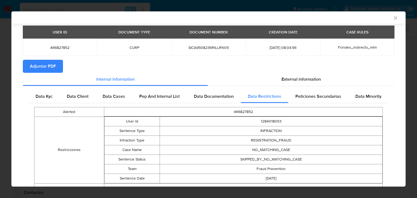
scroll to position [46, 0]
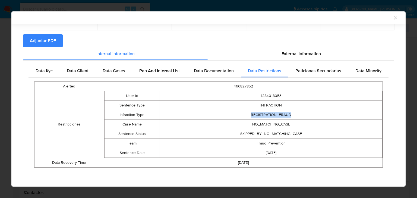
drag, startPoint x: 288, startPoint y: 115, endPoint x: 242, endPoint y: 115, distance: 45.3
click at [242, 115] on td "REGISTRATION_FRAUD" at bounding box center [271, 115] width 223 height 10
drag, startPoint x: 286, startPoint y: 152, endPoint x: 246, endPoint y: 125, distance: 47.8
click at [246, 125] on tbody "User Id 1284018053 Sentence Type INFRACTION Infraction Type REGISTRATION_FRAUD …" at bounding box center [243, 124] width 278 height 67
click at [310, 71] on span "Peticiones Secundarias" at bounding box center [318, 71] width 46 height 6
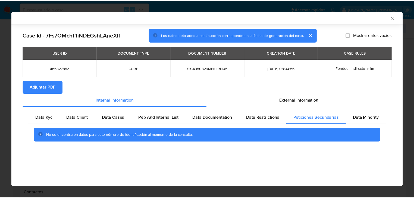
scroll to position [0, 0]
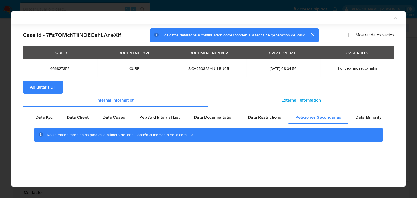
click at [308, 98] on span "External information" at bounding box center [301, 100] width 39 height 6
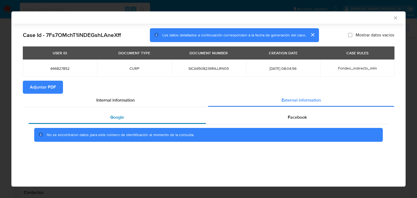
click at [154, 116] on div "Google" at bounding box center [118, 117] width 178 height 13
click at [300, 116] on span "Facebook" at bounding box center [297, 117] width 19 height 6
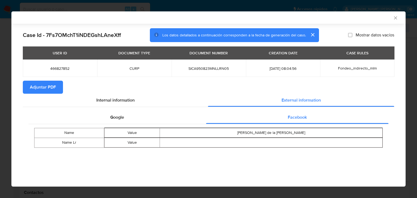
click at [396, 16] on icon "Cerrar ventana" at bounding box center [395, 17] width 5 height 5
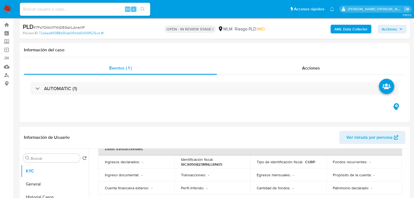
scroll to position [99, 0]
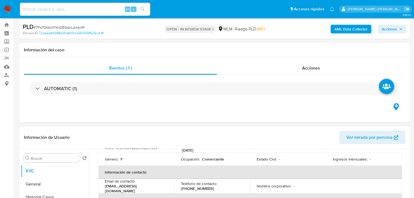
click at [204, 186] on p "(81) 36455800" at bounding box center [197, 188] width 33 height 5
copy p "36455800"
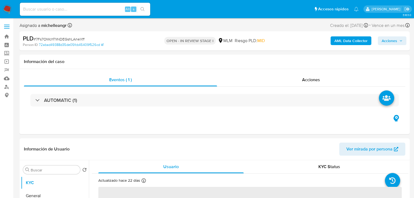
select select "10"
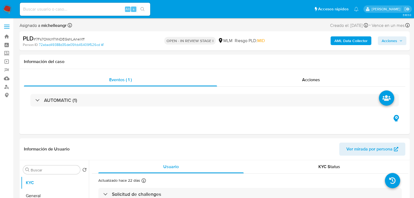
click at [34, 7] on input at bounding box center [85, 9] width 130 height 7
paste input "1272924902"
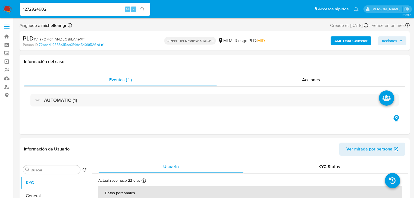
type input "1272924902"
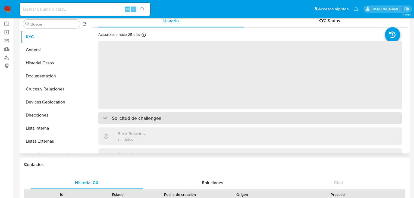
scroll to position [22, 0]
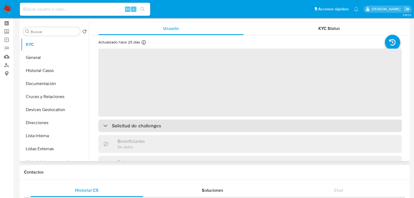
select select "10"
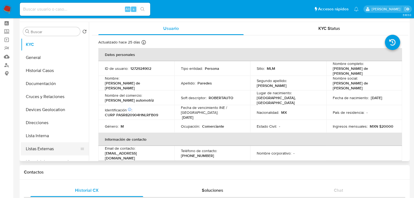
click at [82, 149] on button "Listas Externas" at bounding box center [53, 148] width 64 height 13
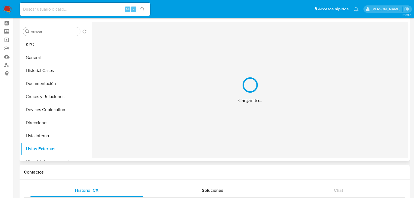
click at [161, 120] on div "Cargando..." at bounding box center [250, 90] width 316 height 136
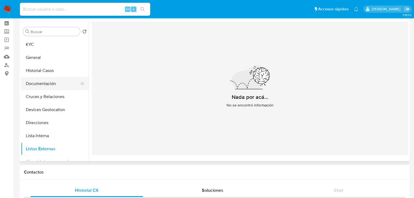
click at [47, 76] on button "Historial Casos" at bounding box center [55, 70] width 68 height 13
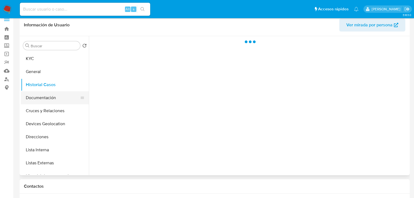
scroll to position [0, 0]
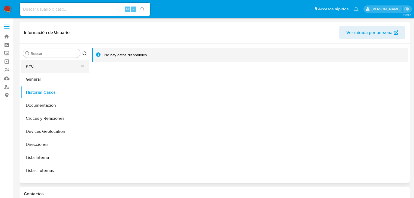
drag, startPoint x: 37, startPoint y: 68, endPoint x: 71, endPoint y: 72, distance: 34.5
click at [37, 67] on button "KYC" at bounding box center [53, 66] width 64 height 13
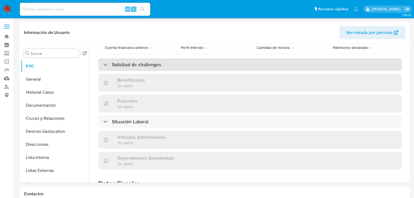
scroll to position [187, 0]
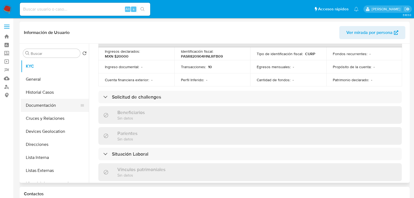
drag, startPoint x: 63, startPoint y: 118, endPoint x: 62, endPoint y: 108, distance: 10.1
click at [62, 116] on button "Cruces y Relaciones" at bounding box center [55, 118] width 68 height 13
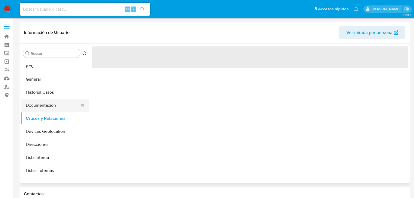
scroll to position [0, 0]
click at [62, 108] on button "Documentación" at bounding box center [53, 105] width 64 height 13
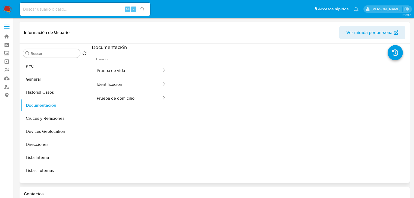
drag, startPoint x: 138, startPoint y: 77, endPoint x: 177, endPoint y: 81, distance: 39.6
click at [140, 76] on ul "Prueba de vida Identificación Prueba de domicilio" at bounding box center [131, 85] width 79 height 42
drag, startPoint x: 138, startPoint y: 72, endPoint x: 153, endPoint y: 76, distance: 15.6
click at [139, 72] on button "Prueba de vida" at bounding box center [127, 71] width 70 height 14
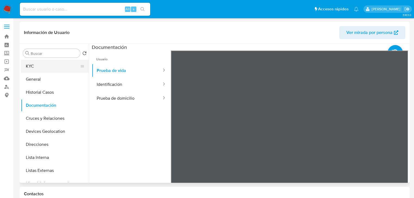
click at [42, 72] on ul "KYC General Historial Casos Documentación Cruces y Relaciones Devices Geolocati…" at bounding box center [55, 121] width 68 height 122
click at [55, 66] on button "KYC" at bounding box center [53, 66] width 64 height 13
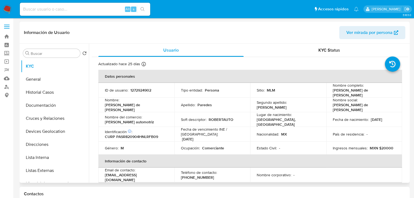
click at [101, 99] on td "Nombre : Roberto de Jesus" at bounding box center [136, 104] width 76 height 15
click at [153, 106] on div "Nombre : Roberto de Jesus" at bounding box center [136, 104] width 63 height 15
click at [151, 134] on p "CURP PASR820904HNLRFB09" at bounding box center [131, 136] width 53 height 5
copy p "PASR820904HNLRFB09"
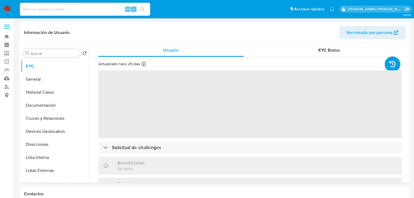
select select "10"
click at [48, 9] on input at bounding box center [85, 9] width 130 height 7
paste input "7Fs7OMchT1iNDEGshLAneXff"
type input "7Fs7OMchT1iNDEGshLAneXff"
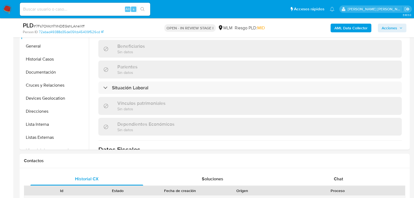
scroll to position [87, 0]
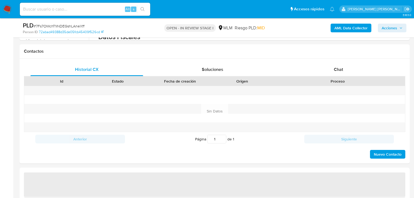
select select "10"
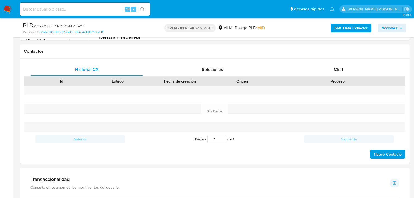
scroll to position [369, 0]
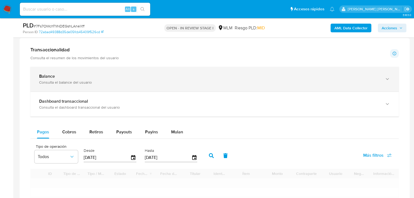
click at [145, 81] on div "Consulta el balance del usuario" at bounding box center [209, 82] width 340 height 5
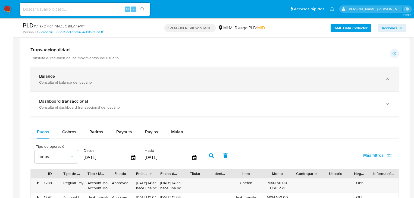
click at [145, 80] on div "Consulta el balance del usuario" at bounding box center [209, 82] width 340 height 5
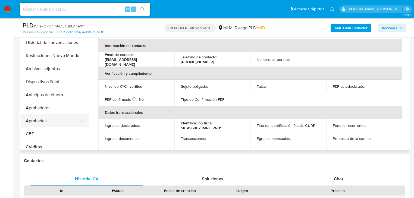
scroll to position [109, 0]
click at [57, 65] on button "Archivos adjuntos" at bounding box center [55, 67] width 68 height 13
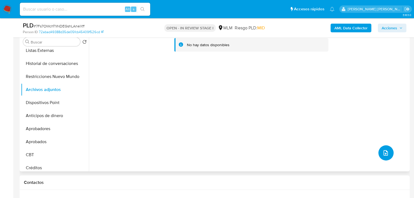
click at [383, 154] on icon "upload-file" at bounding box center [385, 152] width 4 height 5
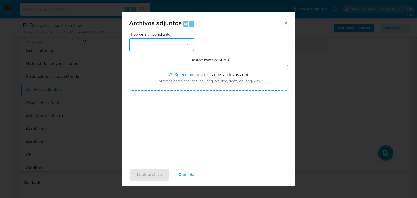
click at [162, 47] on button "button" at bounding box center [161, 44] width 65 height 13
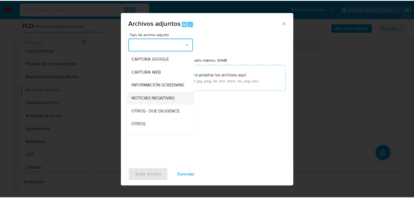
scroll to position [37, 0]
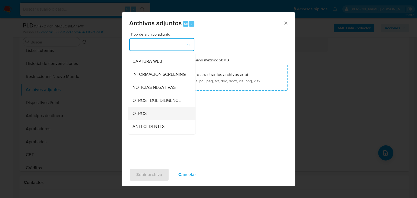
click at [155, 116] on div "OTROS" at bounding box center [159, 113] width 55 height 13
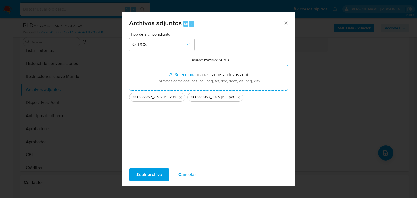
click at [147, 173] on span "Subir archivo" at bounding box center [149, 175] width 26 height 12
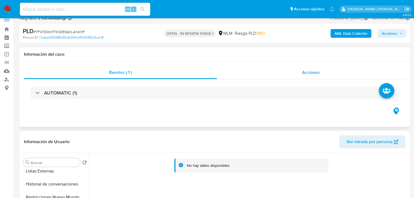
scroll to position [0, 0]
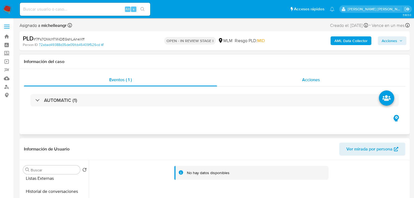
click at [308, 81] on span "Acciones" at bounding box center [311, 80] width 18 height 6
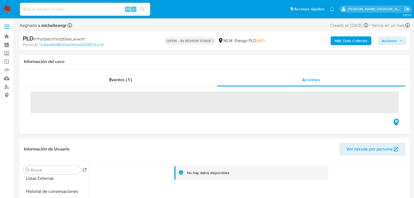
click at [384, 41] on span "Acciones" at bounding box center [388, 40] width 15 height 9
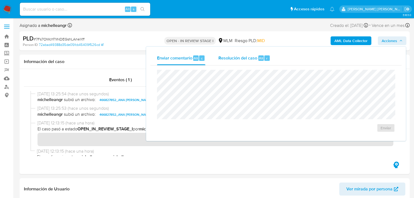
click at [239, 59] on span "Resolución del caso" at bounding box center [237, 58] width 39 height 6
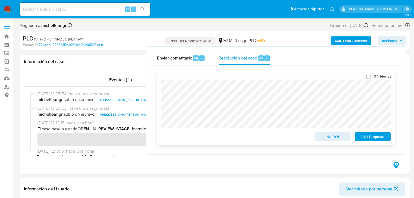
click at [334, 137] on span "No ROI" at bounding box center [332, 137] width 28 height 8
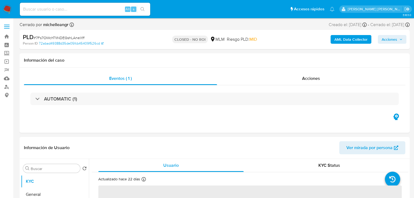
select select "10"
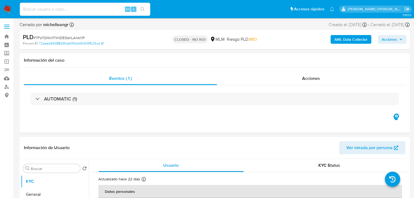
click at [70, 10] on input at bounding box center [85, 9] width 130 height 7
paste input "zxdoBAOHcU54JLiB6cpExUbX"
type input "zxdoBAOHcU54JLiB6cpExUbX"
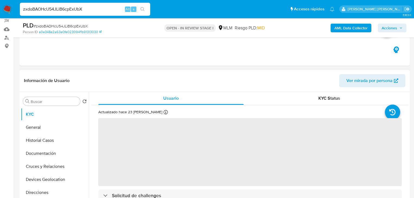
select select "10"
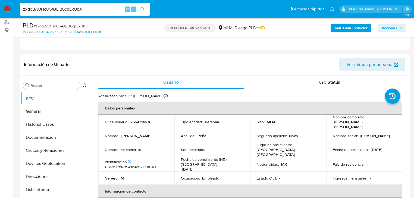
drag, startPoint x: 135, startPoint y: 124, endPoint x: 136, endPoint y: 119, distance: 4.6
click at [136, 119] on p "2564314630" at bounding box center [140, 121] width 21 height 5
click at [140, 122] on p "2564314630" at bounding box center [140, 121] width 21 height 5
copy p "2564314630"
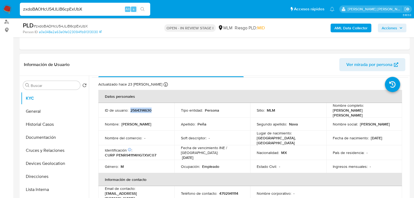
scroll to position [22, 0]
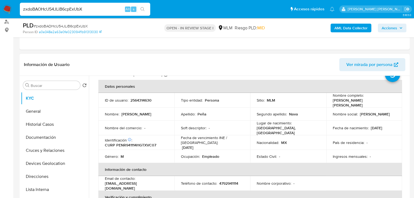
drag, startPoint x: 223, startPoint y: 111, endPoint x: 227, endPoint y: 112, distance: 4.7
click at [223, 112] on div "Apellido : [PERSON_NAME]" at bounding box center [212, 114] width 63 height 5
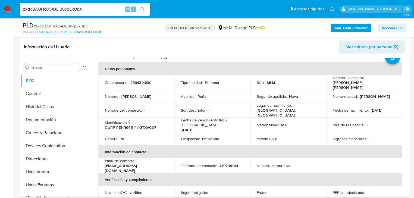
click at [389, 100] on td "Nombre social : [PERSON_NAME]" at bounding box center [364, 96] width 76 height 13
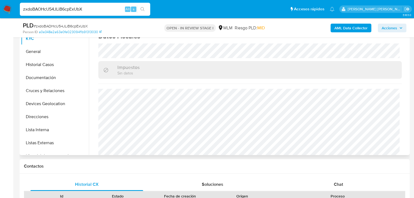
scroll to position [126, 0]
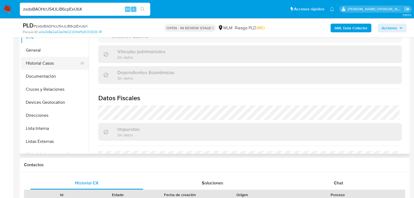
scroll to position [272, 0]
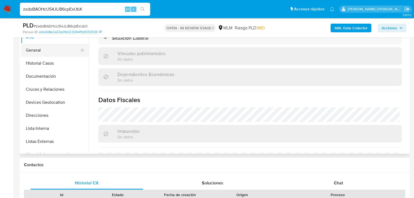
drag, startPoint x: 55, startPoint y: 50, endPoint x: 81, endPoint y: 52, distance: 26.7
click at [55, 49] on button "General" at bounding box center [53, 50] width 64 height 13
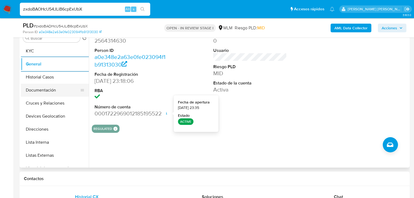
scroll to position [105, 0]
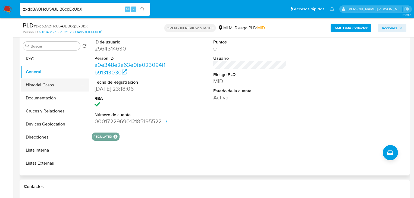
drag, startPoint x: 48, startPoint y: 89, endPoint x: 60, endPoint y: 85, distance: 12.6
click at [48, 89] on button "Historial Casos" at bounding box center [53, 84] width 64 height 13
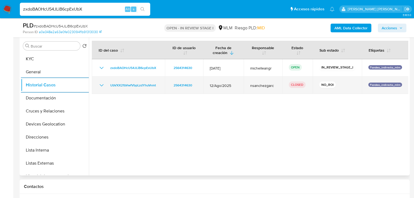
click at [99, 85] on icon "Mostrar/Ocultar" at bounding box center [101, 85] width 7 height 7
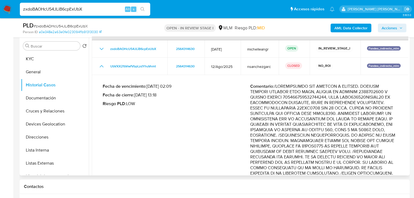
scroll to position [43, 0]
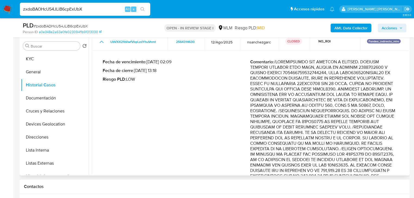
drag, startPoint x: 318, startPoint y: 122, endPoint x: 369, endPoint y: 163, distance: 66.0
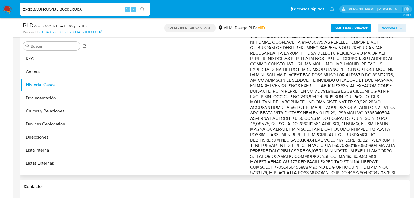
scroll to position [130, 0]
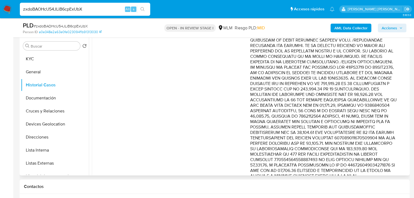
drag, startPoint x: 293, startPoint y: 141, endPoint x: 386, endPoint y: 152, distance: 93.3
click at [386, 152] on p "Comentario :" at bounding box center [323, 140] width 147 height 337
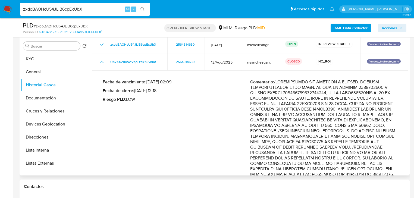
scroll to position [0, 0]
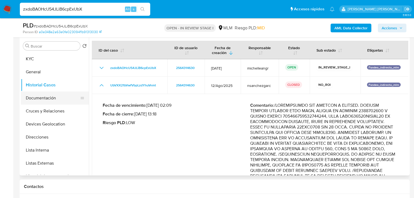
drag, startPoint x: 33, startPoint y: 96, endPoint x: 36, endPoint y: 93, distance: 4.1
click at [33, 95] on button "Documentación" at bounding box center [53, 97] width 64 height 13
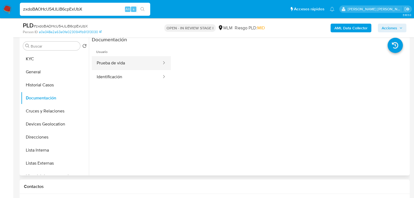
drag, startPoint x: 119, startPoint y: 74, endPoint x: 132, endPoint y: 62, distance: 17.1
click at [121, 72] on button "Identificación" at bounding box center [127, 77] width 70 height 14
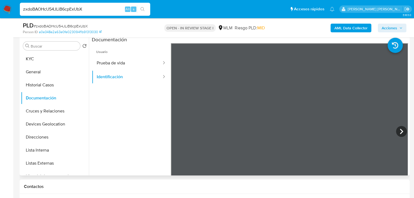
drag, startPoint x: 139, startPoint y: 57, endPoint x: 169, endPoint y: 62, distance: 30.5
click at [140, 56] on button "Prueba de vida" at bounding box center [127, 63] width 70 height 14
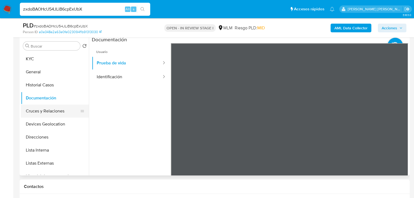
drag, startPoint x: 57, startPoint y: 112, endPoint x: 64, endPoint y: 113, distance: 6.3
click at [58, 112] on button "Cruces y Relaciones" at bounding box center [53, 111] width 64 height 13
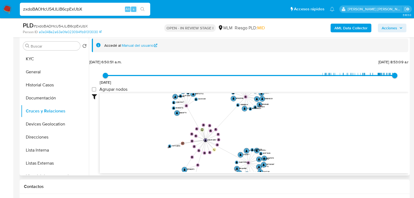
drag, startPoint x: 228, startPoint y: 111, endPoint x: 227, endPoint y: 135, distance: 24.5
click at [227, 135] on icon "user-2564314630  2564314630 device-687719efcd17f55f8bd28329  person-a0e348e2a…" at bounding box center [254, 132] width 308 height 79
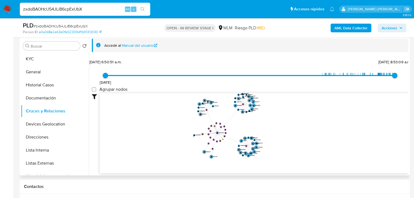
click at [245, 121] on icon "user-2564314630  2564314630 device-687719efcd17f55f8bd28329  person-a0e348e2a…" at bounding box center [254, 132] width 308 height 79
click at [39, 128] on button "Devices Geolocation" at bounding box center [53, 124] width 64 height 13
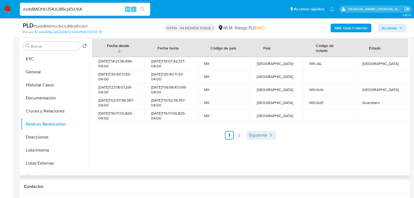
click at [261, 134] on span "Siguiente" at bounding box center [258, 135] width 18 height 4
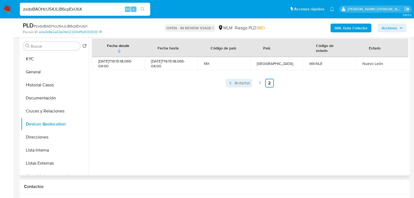
click at [237, 83] on span "Anterior" at bounding box center [241, 83] width 15 height 4
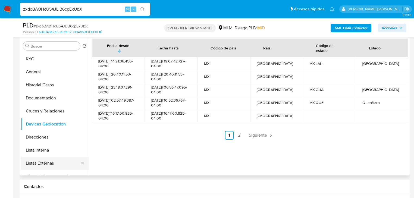
drag, startPoint x: 49, startPoint y: 154, endPoint x: 56, endPoint y: 160, distance: 9.7
click at [49, 154] on button "Lista Interna" at bounding box center [55, 150] width 68 height 13
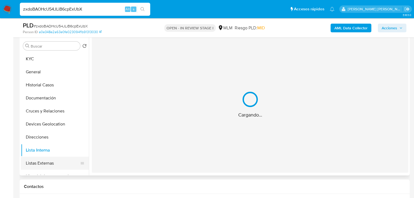
click at [57, 167] on button "Listas Externas" at bounding box center [53, 163] width 64 height 13
click at [136, 135] on div "Cargando..." at bounding box center [250, 102] width 316 height 133
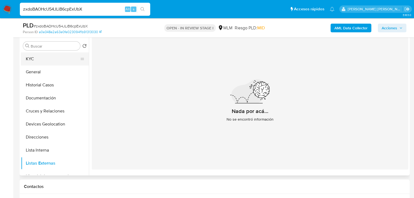
drag, startPoint x: 45, startPoint y: 59, endPoint x: 50, endPoint y: 58, distance: 5.5
click at [45, 58] on button "KYC" at bounding box center [53, 58] width 64 height 13
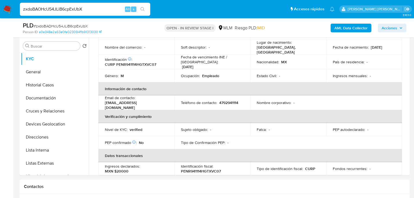
scroll to position [65, 0]
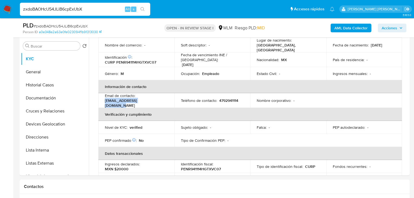
drag, startPoint x: 153, startPoint y: 101, endPoint x: 100, endPoint y: 99, distance: 52.7
click at [100, 99] on td "Email de contacto : riichard36nava@gmail.com" at bounding box center [136, 100] width 76 height 15
copy p "[EMAIL_ADDRESS][DOMAIN_NAME]"
click at [227, 98] on p "4792941114" at bounding box center [228, 100] width 19 height 5
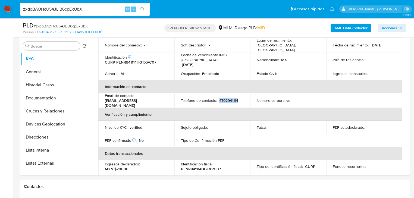
copy p "4792941114"
click at [50, 138] on button "Direcciones" at bounding box center [53, 137] width 64 height 13
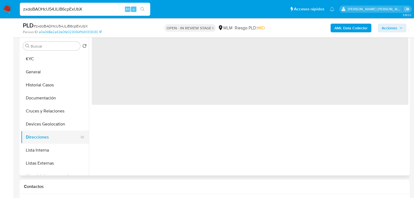
scroll to position [0, 0]
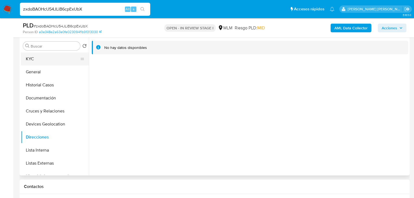
click at [50, 55] on button "KYC" at bounding box center [53, 58] width 64 height 13
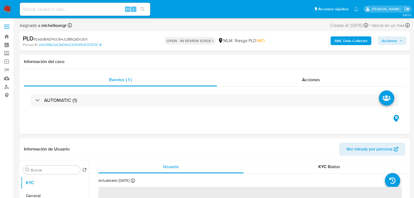
select select "10"
click at [74, 10] on input at bounding box center [85, 9] width 130 height 7
paste input "2590517970"
type input "2590517970"
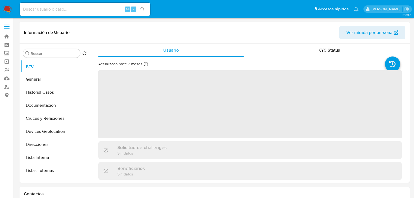
select select "10"
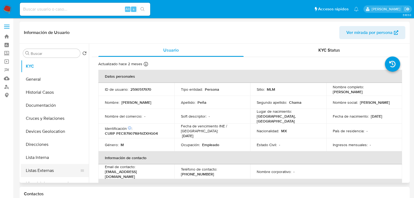
click at [52, 172] on button "Listas Externas" at bounding box center [53, 170] width 64 height 13
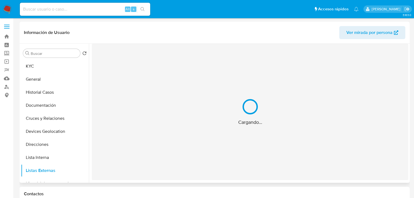
click at [190, 124] on div "Cargando..." at bounding box center [250, 112] width 316 height 136
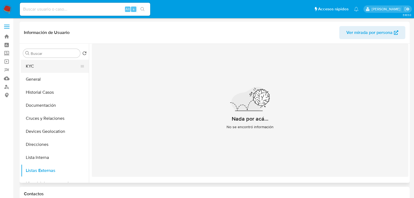
click at [39, 61] on button "KYC" at bounding box center [53, 66] width 64 height 13
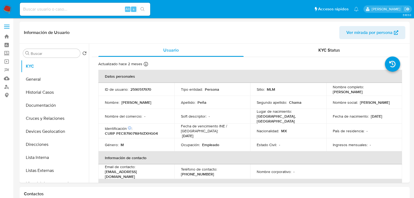
click at [136, 131] on p "CURP PECR790716HVZXHG04" at bounding box center [131, 133] width 53 height 5
copy p "PECR790716HVZXHG04"
click at [36, 88] on button "Historial Casos" at bounding box center [53, 92] width 64 height 13
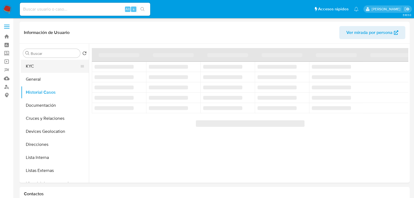
click at [38, 66] on button "KYC" at bounding box center [53, 66] width 64 height 13
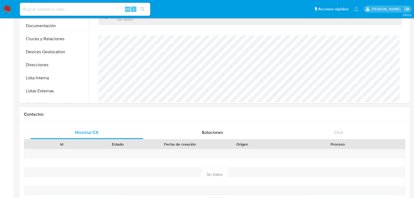
scroll to position [43, 0]
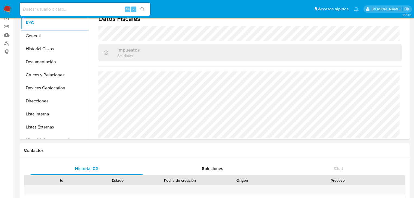
click at [94, 9] on input at bounding box center [85, 9] width 130 height 7
paste input "2564392490"
type input "2564392490"
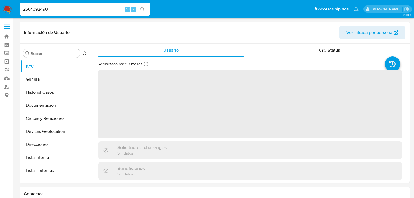
select select "10"
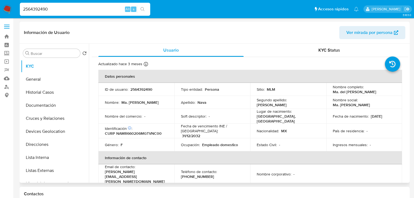
click at [390, 120] on td "Fecha de nacimiento : [DEMOGRAPHIC_DATA]" at bounding box center [364, 116] width 76 height 15
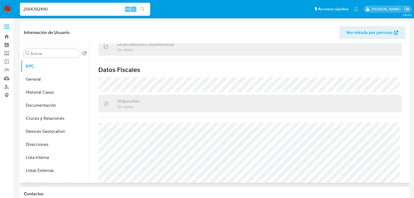
scroll to position [343, 0]
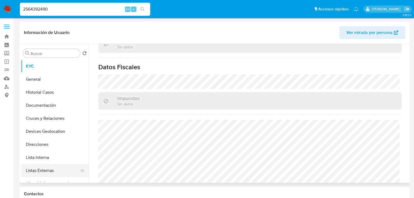
click at [68, 166] on button "Listas Externas" at bounding box center [53, 170] width 64 height 13
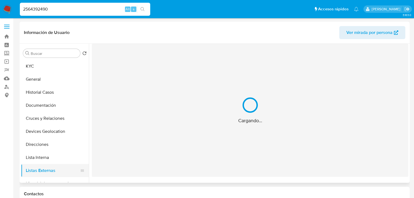
scroll to position [0, 0]
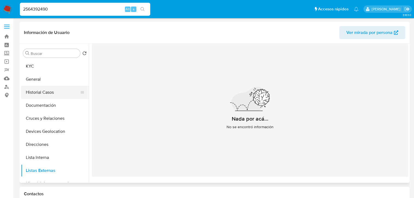
drag, startPoint x: 39, startPoint y: 94, endPoint x: 41, endPoint y: 90, distance: 4.0
click at [39, 93] on button "Historial Casos" at bounding box center [53, 92] width 64 height 13
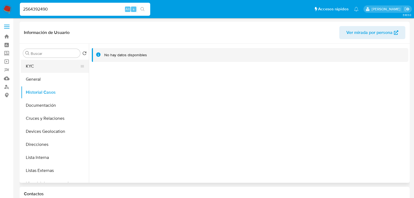
click at [40, 67] on button "KYC" at bounding box center [53, 66] width 64 height 13
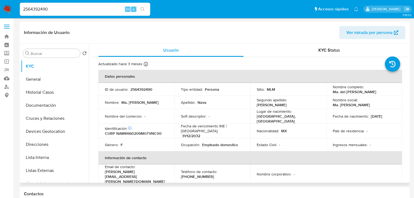
drag, startPoint x: 149, startPoint y: 130, endPoint x: 147, endPoint y: 141, distance: 11.5
click at [149, 131] on p "CURP NAMR660206MGTVNC00" at bounding box center [133, 133] width 57 height 5
click at [143, 134] on p "CURP NAMR660206MGTVNC00" at bounding box center [133, 133] width 57 height 5
copy p "NAMR660206MGTVNC00"
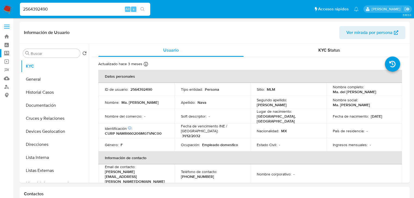
click at [6, 53] on label "Screening" at bounding box center [32, 53] width 65 height 8
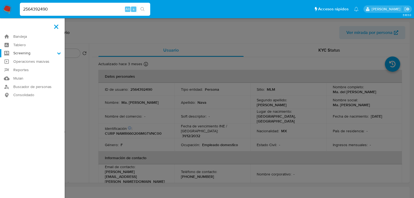
click at [0, 0] on input "Screening" at bounding box center [0, 0] width 0 height 0
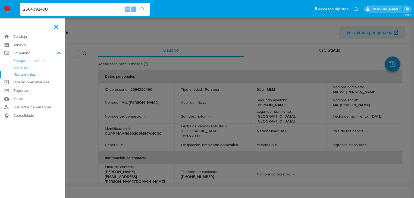
click at [30, 75] on link "Herramientas" at bounding box center [32, 74] width 65 height 7
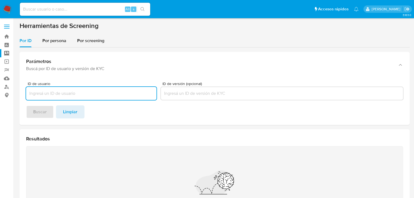
drag, startPoint x: 61, startPoint y: 43, endPoint x: 62, endPoint y: 51, distance: 8.7
click at [61, 42] on span "Por persona" at bounding box center [54, 40] width 24 height 6
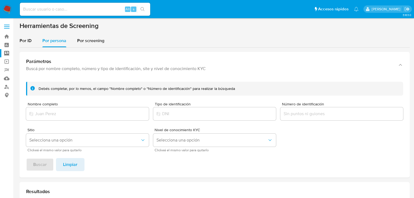
drag, startPoint x: 55, startPoint y: 117, endPoint x: 58, endPoint y: 112, distance: 5.9
click at [54, 117] on div at bounding box center [87, 113] width 123 height 13
click at [59, 113] on input "Nombre completo" at bounding box center [87, 113] width 123 height 7
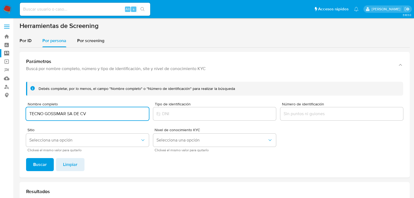
click at [47, 164] on button "Buscar" at bounding box center [40, 164] width 28 height 13
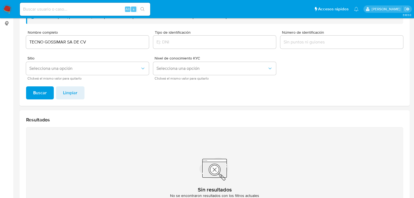
scroll to position [43, 0]
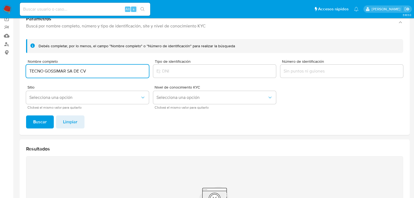
drag, startPoint x: 97, startPoint y: 72, endPoint x: 0, endPoint y: 61, distance: 97.3
click at [0, 61] on section "Bandeja Tablero Screening Búsqueda en Listas Watchlist Herramientas Operaciones…" at bounding box center [207, 121] width 414 height 328
type input "STARDIATECH SA DE CV"
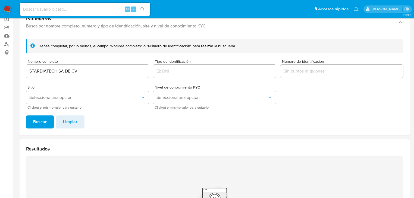
click at [40, 120] on span "Buscar" at bounding box center [40, 122] width 14 height 12
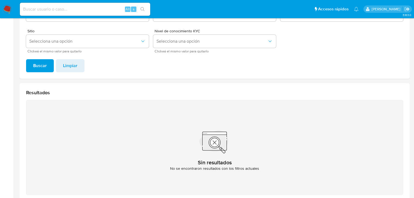
scroll to position [64, 0]
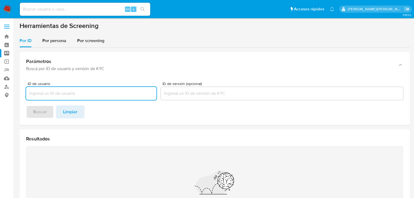
click at [31, 10] on input at bounding box center [85, 9] width 130 height 7
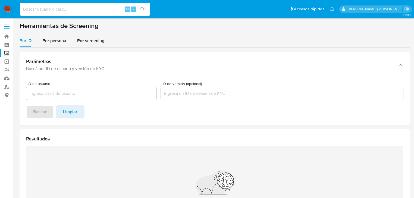
paste input "zxdoBAOHcU54JLiB6cpExUbX"
type input "zxdoBAOHcU54JLiB6cpExUbX"
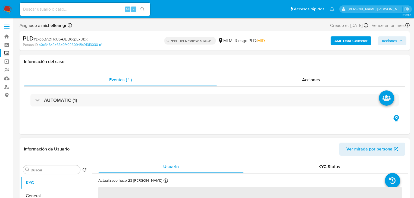
scroll to position [87, 0]
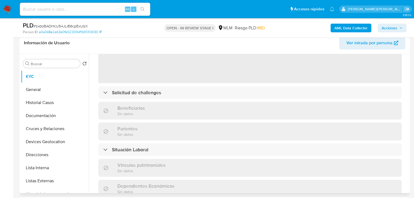
select select "10"
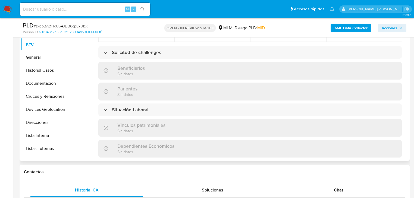
scroll to position [337, 0]
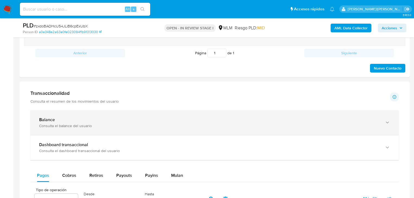
click at [106, 119] on div "Balance" at bounding box center [209, 119] width 340 height 5
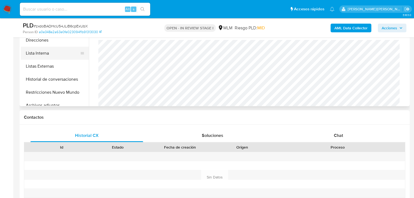
scroll to position [43, 0]
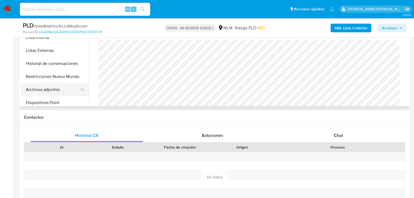
click at [57, 89] on button "Archivos adjuntos" at bounding box center [53, 89] width 64 height 13
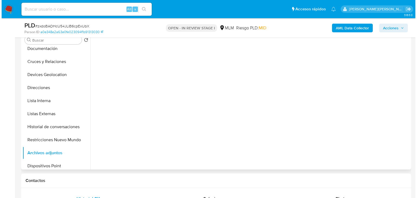
scroll to position [109, 0]
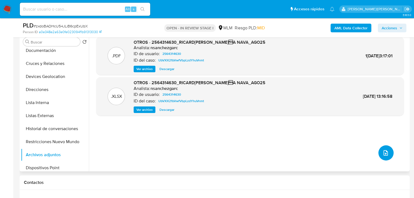
click at [379, 153] on button "upload-file" at bounding box center [385, 152] width 15 height 15
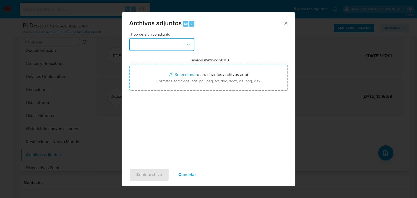
click at [161, 43] on button "button" at bounding box center [161, 44] width 65 height 13
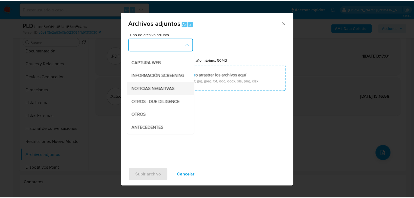
scroll to position [37, 0]
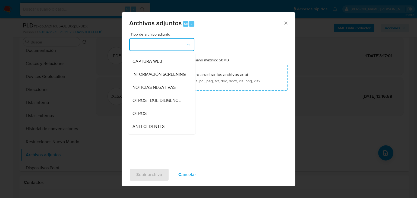
drag, startPoint x: 148, startPoint y: 118, endPoint x: 192, endPoint y: 167, distance: 66.1
click at [147, 118] on div "OTROS" at bounding box center [159, 113] width 55 height 13
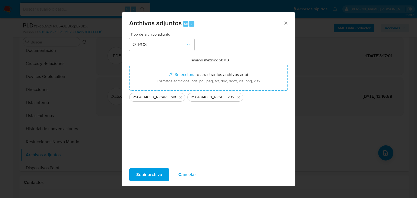
click at [155, 176] on span "Subir archivo" at bounding box center [149, 175] width 26 height 12
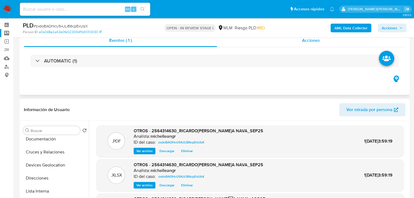
scroll to position [0, 0]
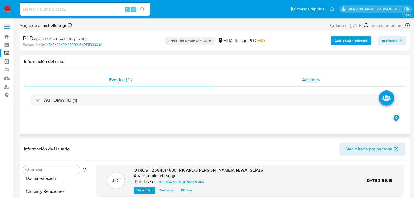
click at [311, 79] on span "Acciones" at bounding box center [311, 80] width 18 height 6
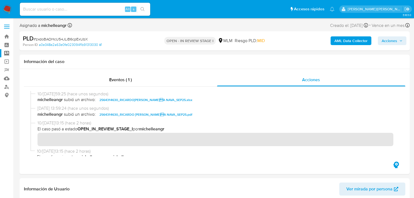
drag, startPoint x: 390, startPoint y: 39, endPoint x: 316, endPoint y: 35, distance: 74.8
click at [390, 39] on span "Acciones" at bounding box center [388, 40] width 15 height 9
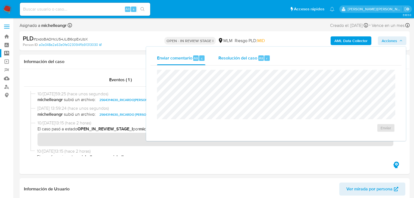
click at [244, 55] on span "Resolución del caso" at bounding box center [237, 58] width 39 height 6
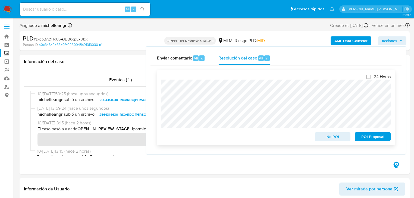
click at [321, 140] on span "No ROI" at bounding box center [332, 137] width 28 height 8
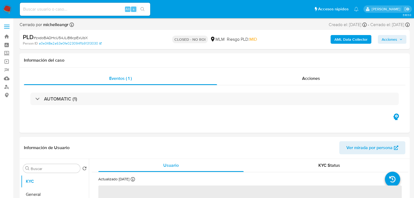
select select "10"
